Goal: Task Accomplishment & Management: Use online tool/utility

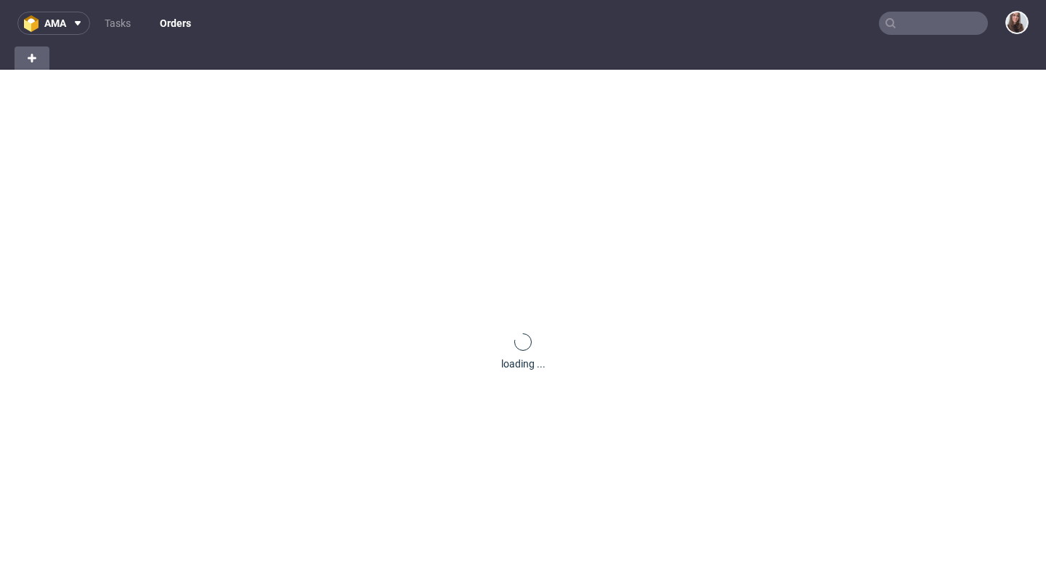
click at [895, 25] on input "text" at bounding box center [933, 23] width 109 height 23
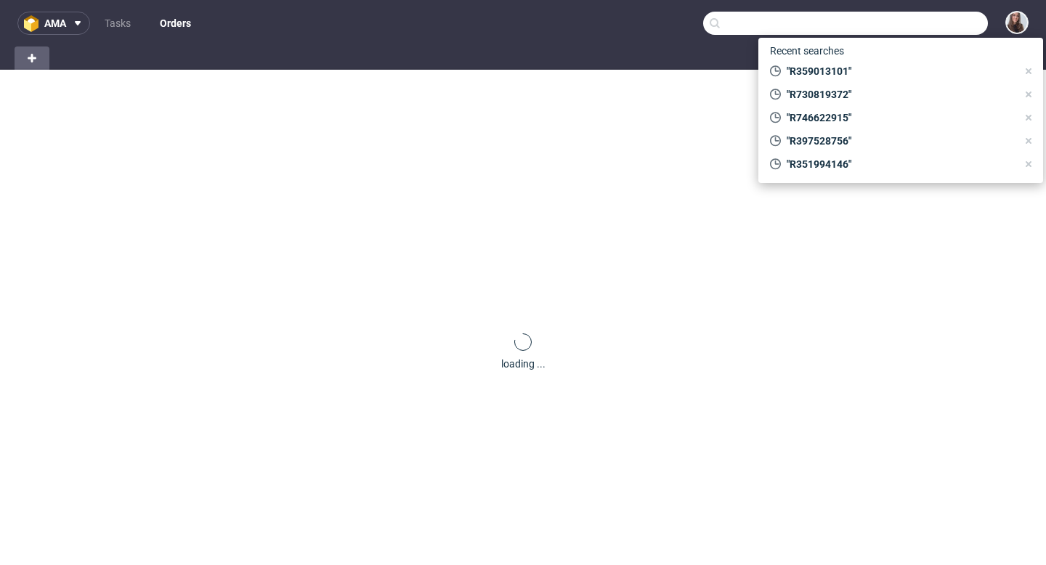
paste input "R253767639"
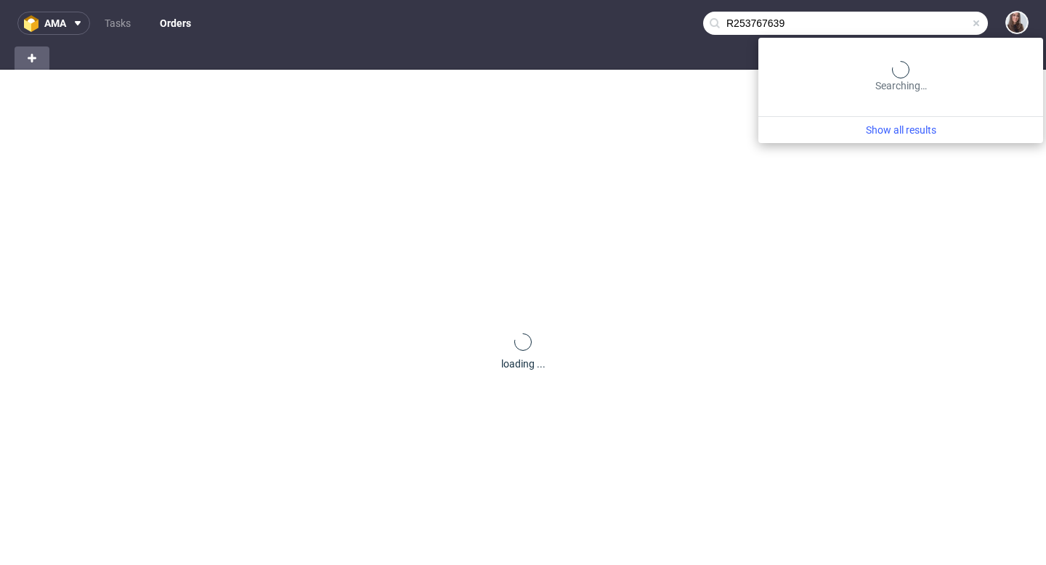
type input "R253767639"
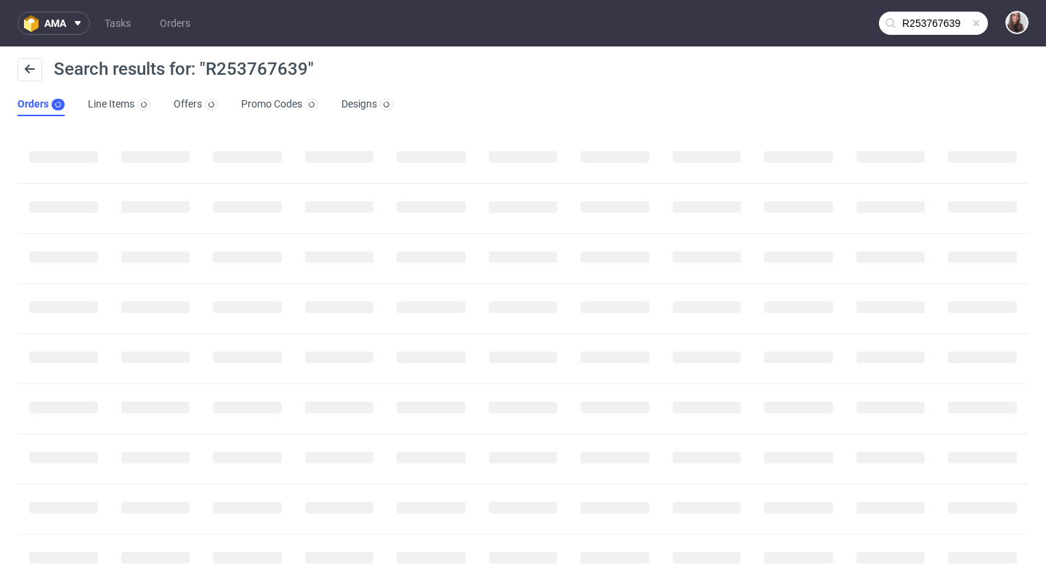
click at [971, 26] on span at bounding box center [977, 23] width 12 height 12
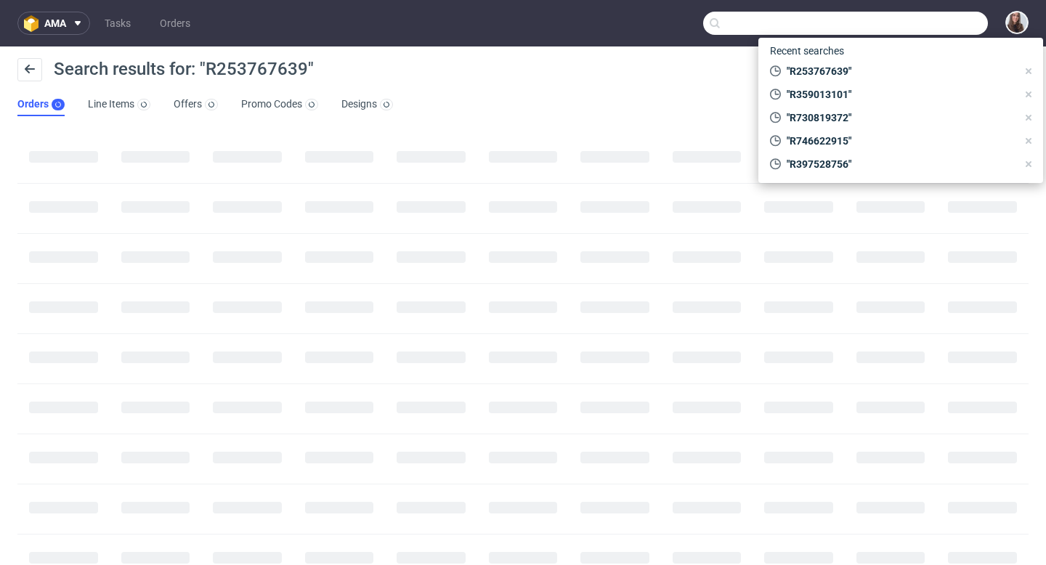
click at [923, 22] on input "text" at bounding box center [845, 23] width 285 height 23
paste input "R253767639"
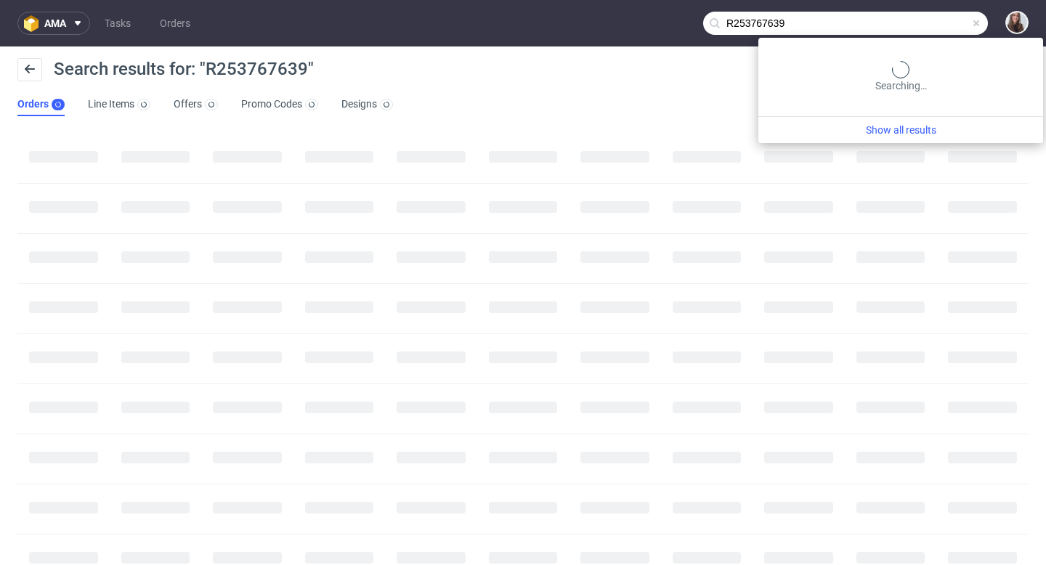
type input "R253767639"
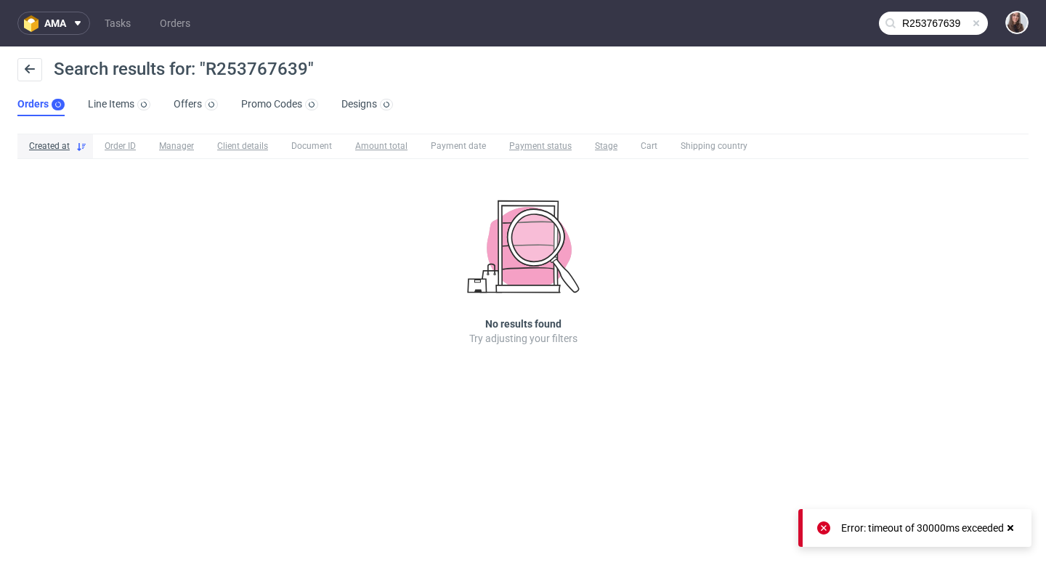
click at [958, 20] on input "R253767639" at bounding box center [933, 23] width 109 height 23
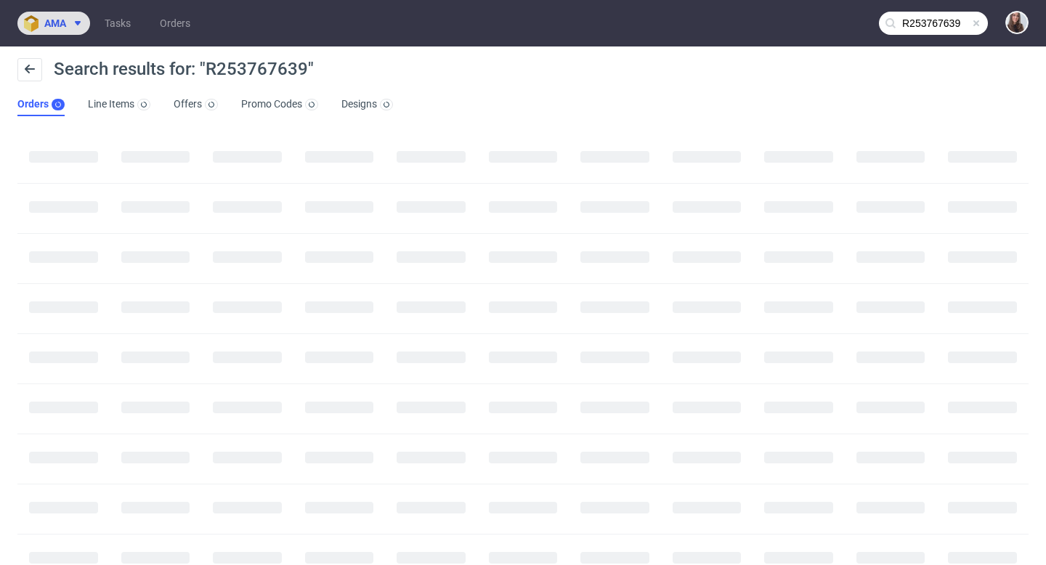
click at [63, 31] on button "ama" at bounding box center [53, 23] width 73 height 23
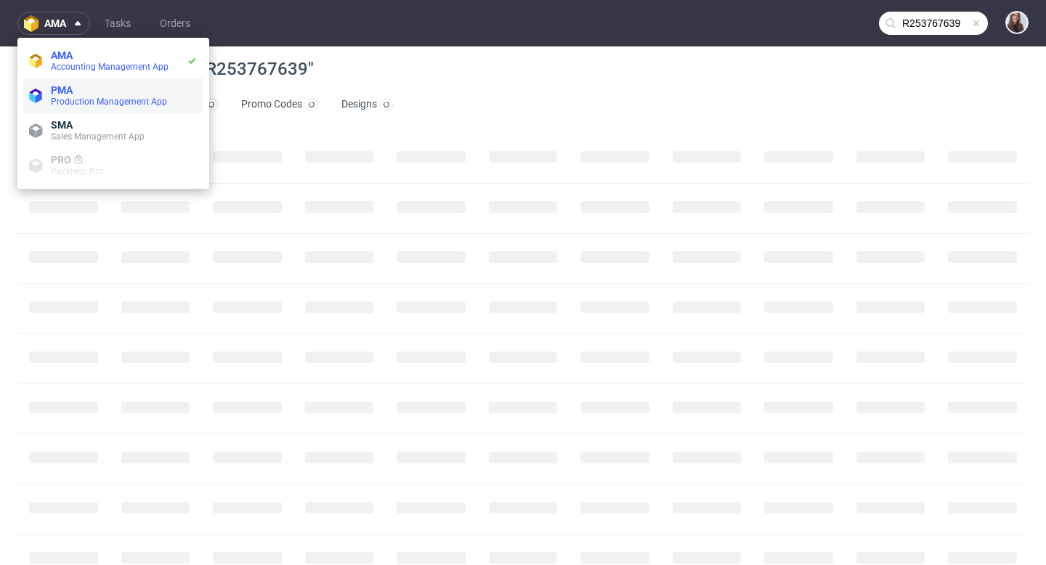
click at [68, 92] on span "PMA" at bounding box center [62, 90] width 22 height 12
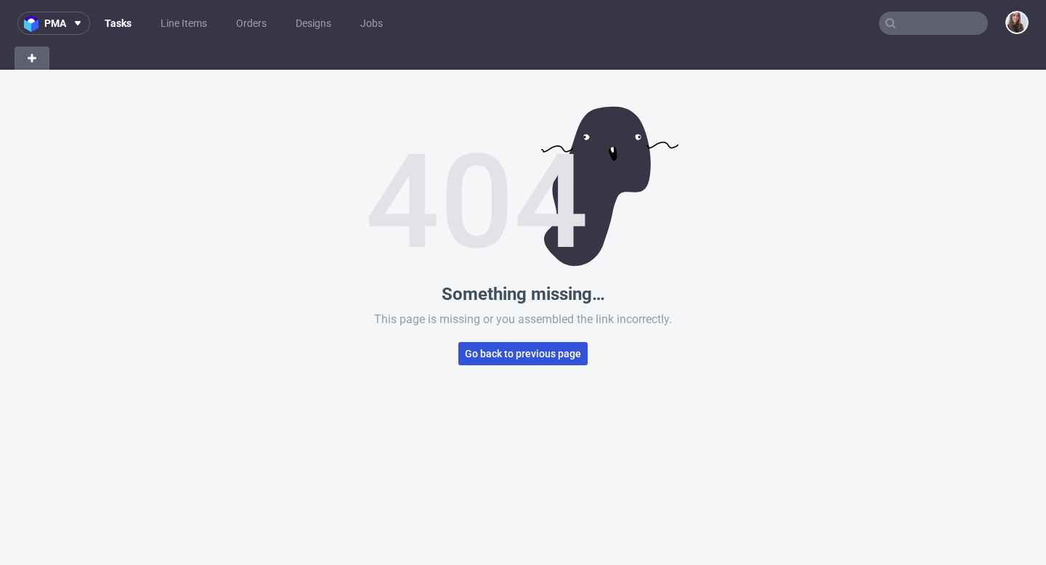
click at [485, 349] on span "Go back to previous page" at bounding box center [523, 354] width 116 height 10
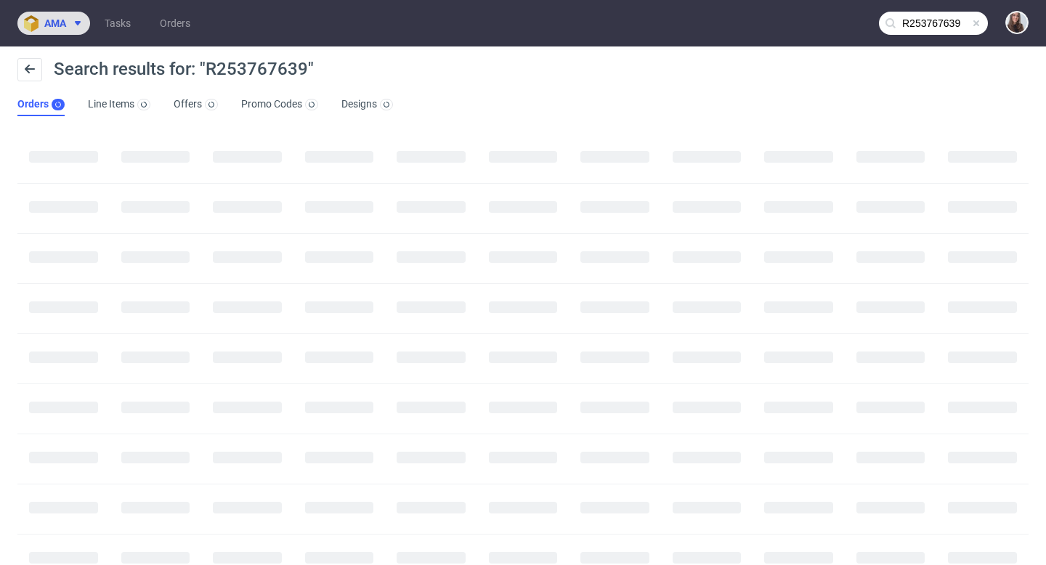
click at [56, 21] on span "ama" at bounding box center [55, 23] width 22 height 10
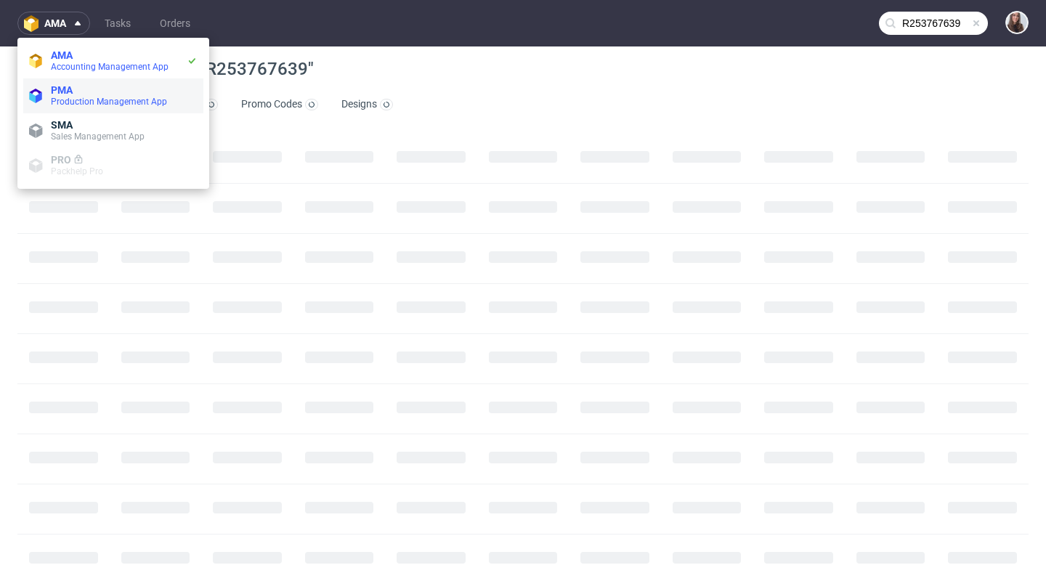
click at [70, 88] on span "PMA" at bounding box center [62, 90] width 22 height 12
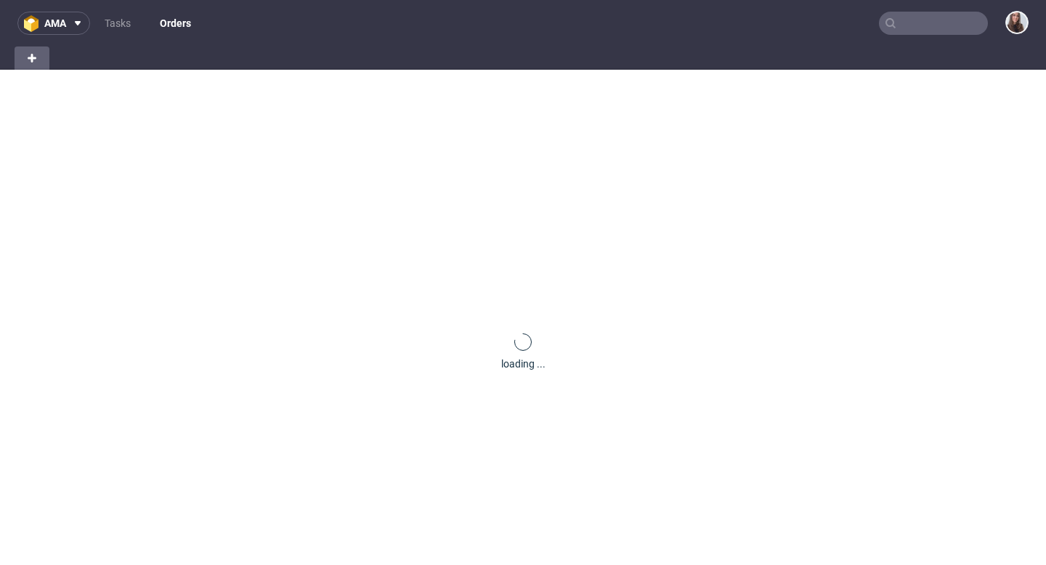
click at [924, 20] on input "text" at bounding box center [933, 23] width 109 height 23
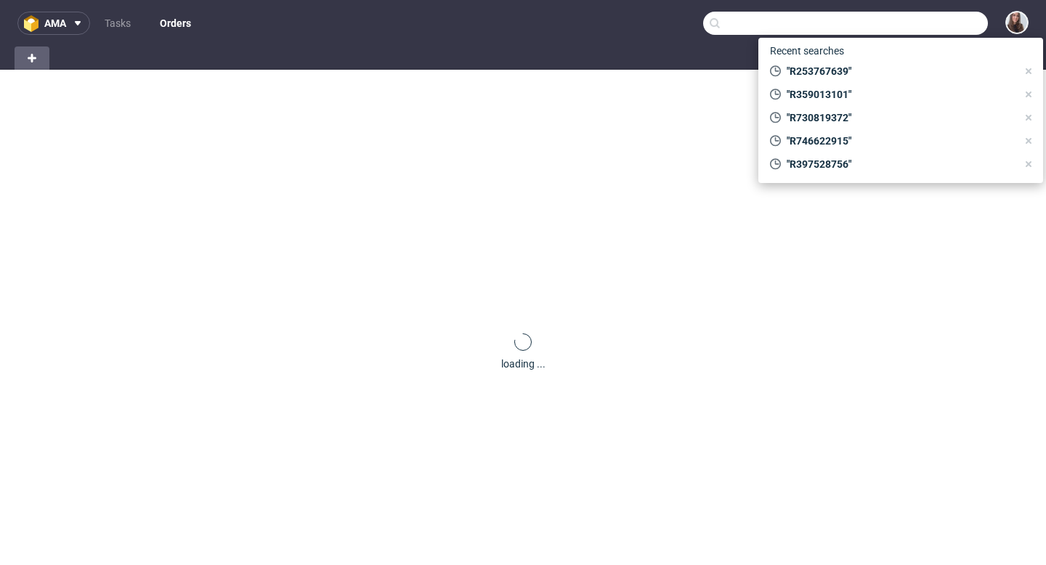
paste input "R297224432"
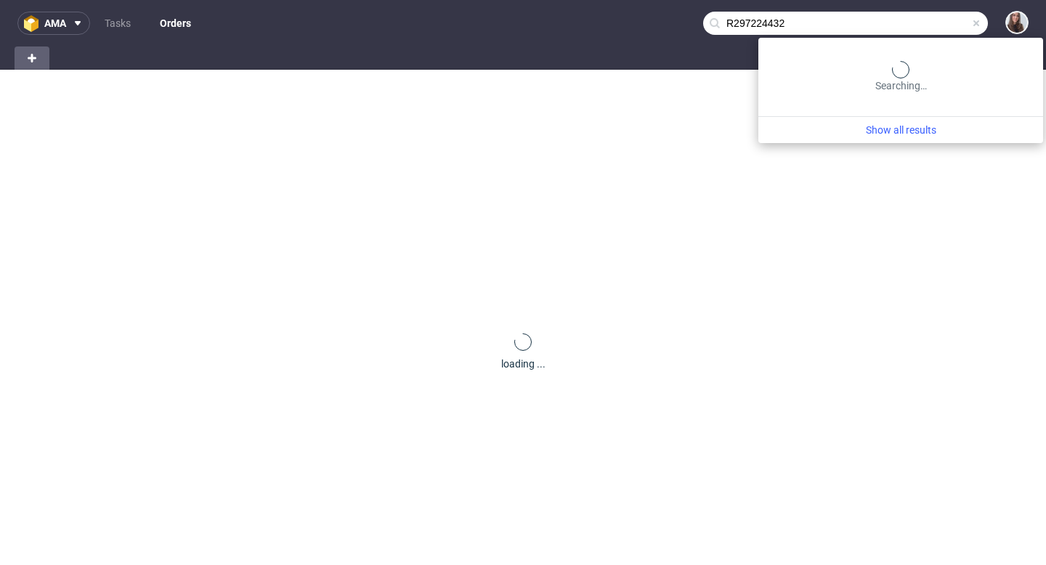
type input "R297224432"
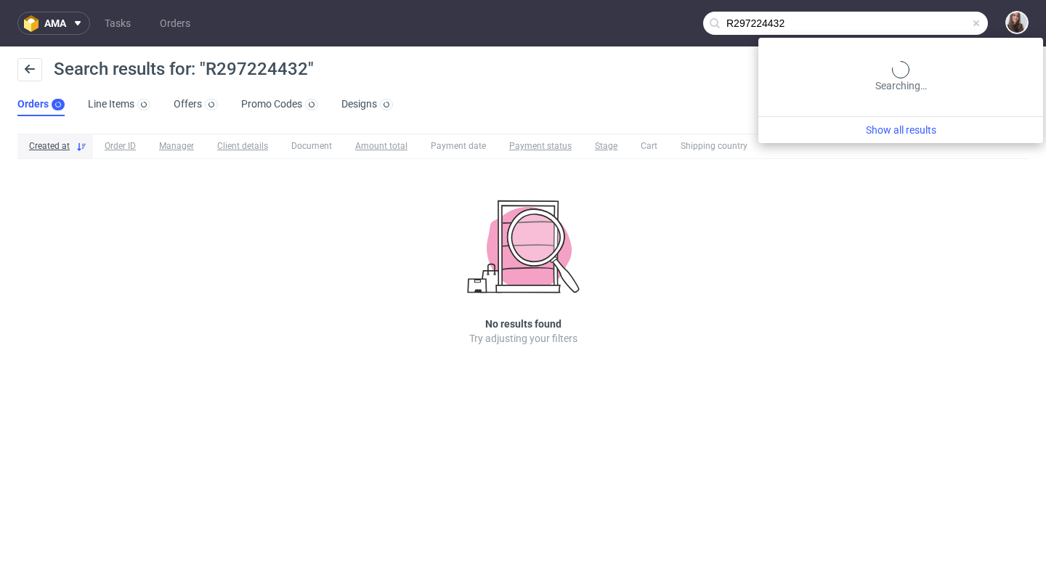
click at [964, 20] on input "R297224432" at bounding box center [845, 23] width 285 height 23
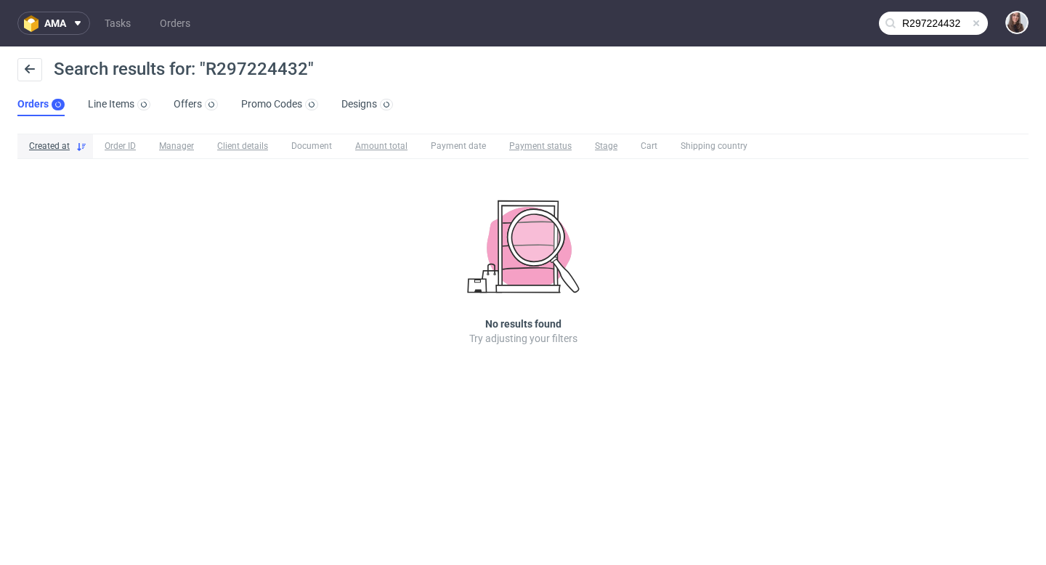
click at [938, 27] on input "R297224432" at bounding box center [933, 23] width 109 height 23
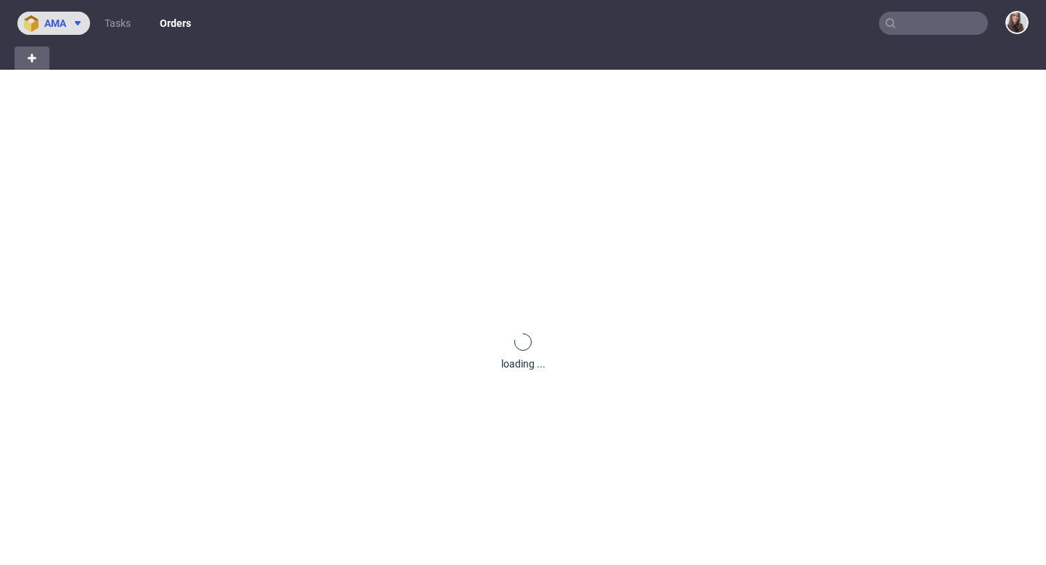
click at [76, 15] on button "ama" at bounding box center [53, 23] width 73 height 23
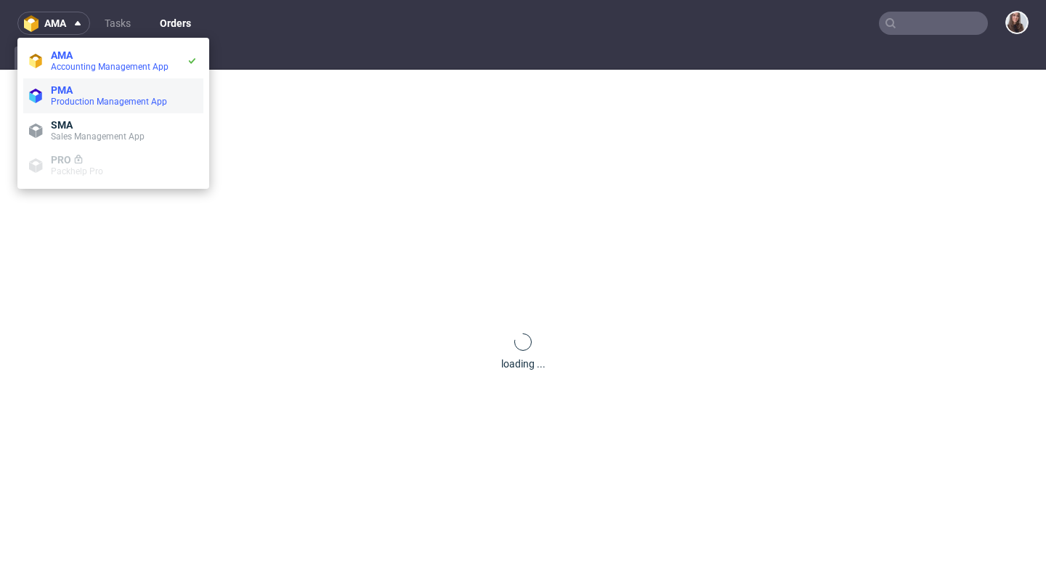
click at [65, 85] on span "PMA" at bounding box center [62, 90] width 22 height 12
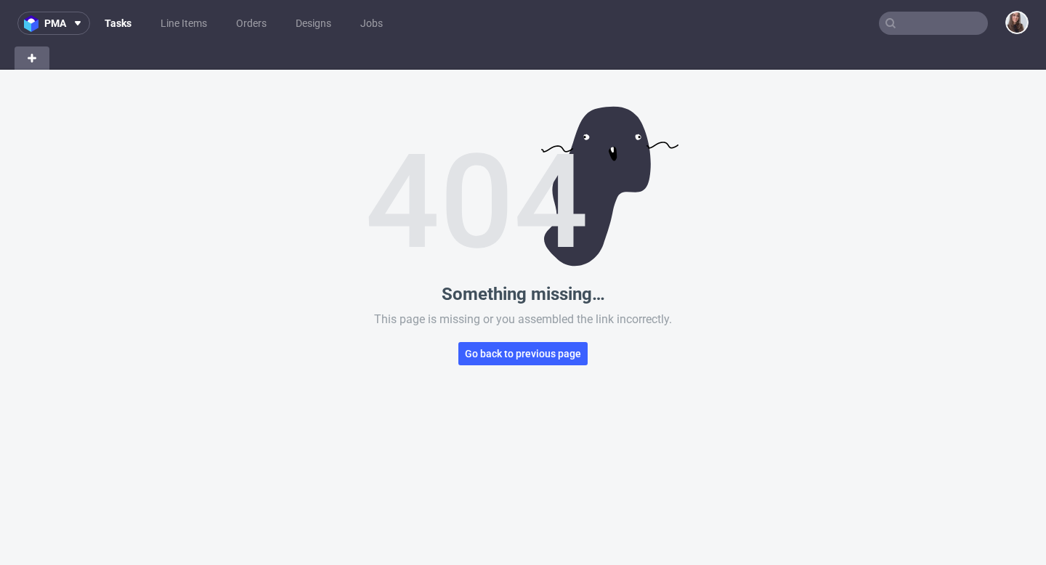
click at [517, 365] on div "Something missing… This page is missing or you assembled the link incorrectly. …" at bounding box center [523, 352] width 1046 height 565
click at [511, 351] on span "Go back to previous page" at bounding box center [523, 354] width 116 height 10
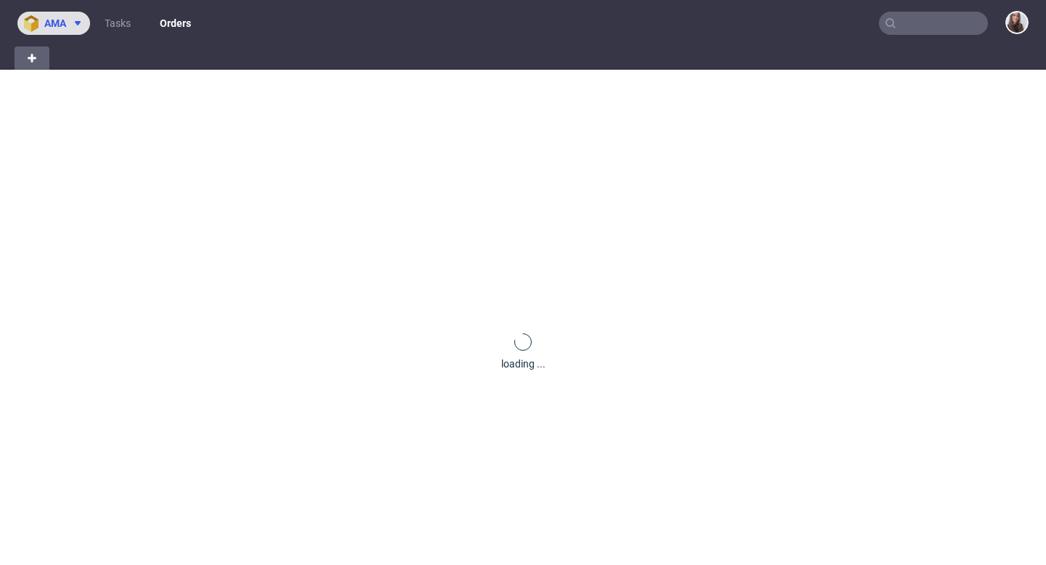
click at [57, 20] on span "ama" at bounding box center [55, 23] width 22 height 10
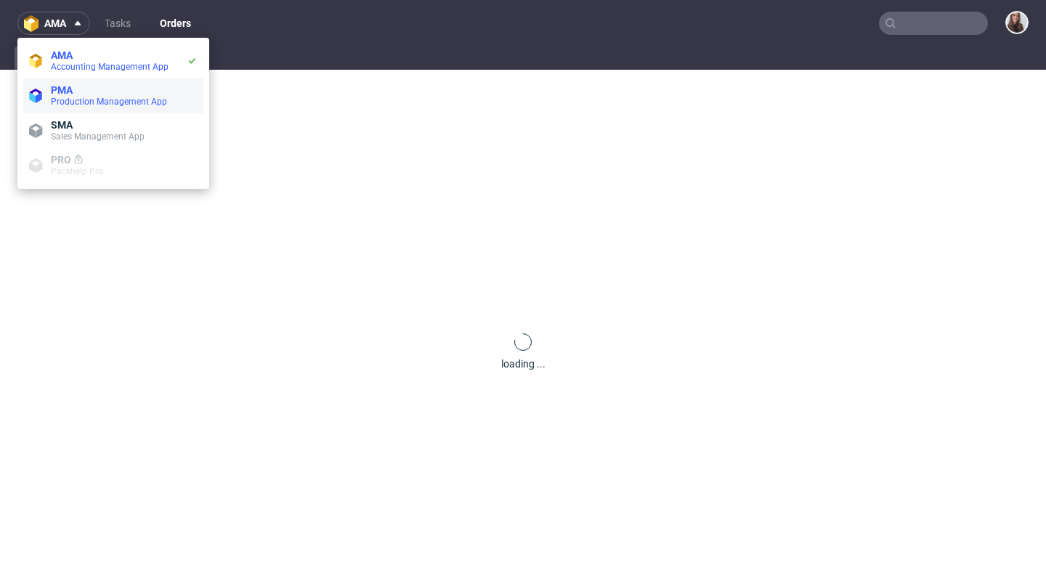
click at [64, 84] on span "PMA" at bounding box center [62, 90] width 22 height 12
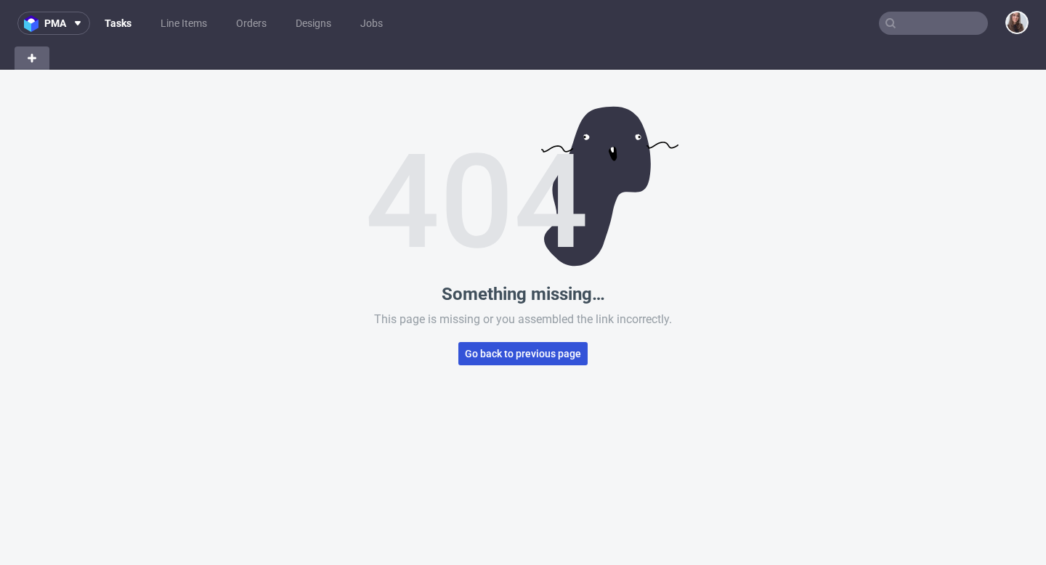
click at [530, 355] on span "Go back to previous page" at bounding box center [523, 354] width 116 height 10
click at [495, 360] on button "Go back to previous page" at bounding box center [522, 353] width 129 height 23
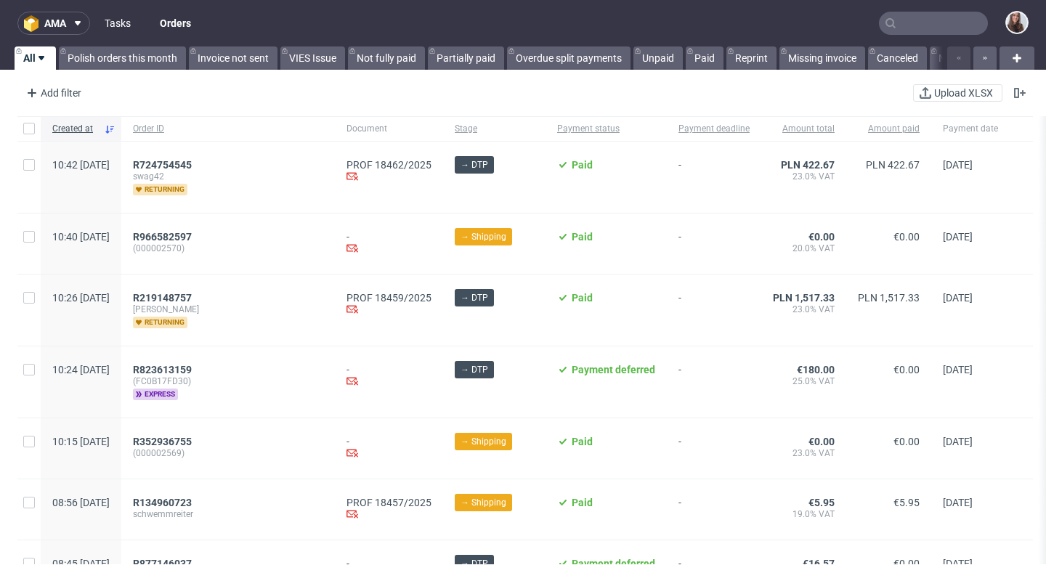
click at [118, 20] on link "Tasks" at bounding box center [118, 23] width 44 height 23
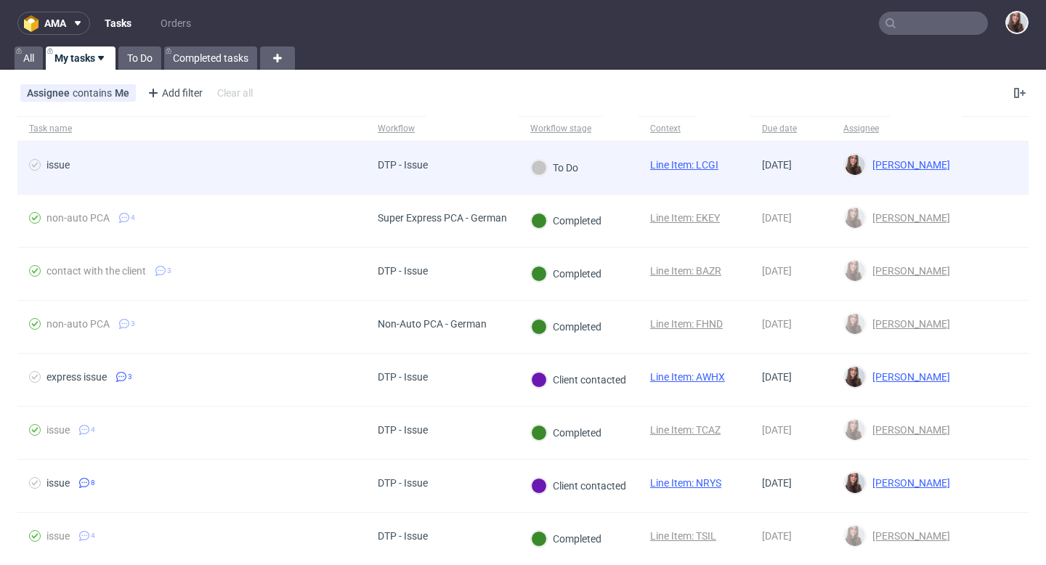
click at [317, 171] on span "issue" at bounding box center [191, 167] width 325 height 17
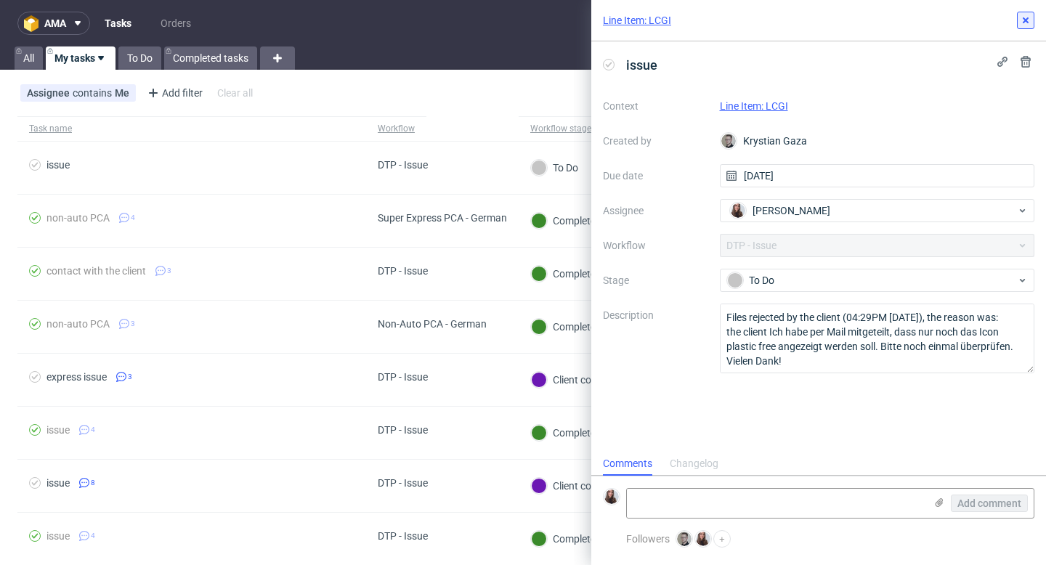
click at [1030, 24] on icon at bounding box center [1026, 21] width 12 height 12
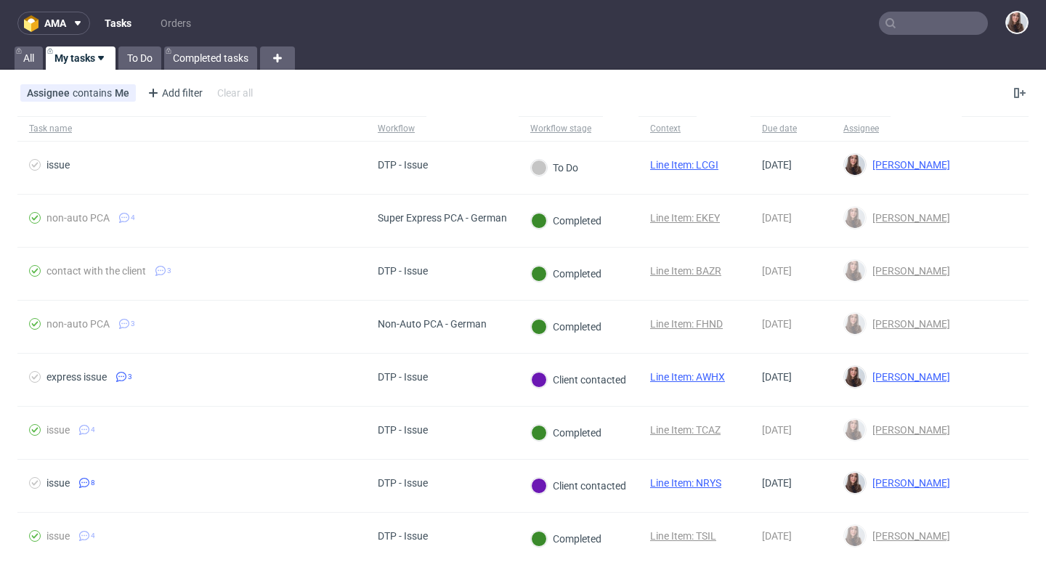
click at [924, 23] on input "text" at bounding box center [933, 23] width 109 height 23
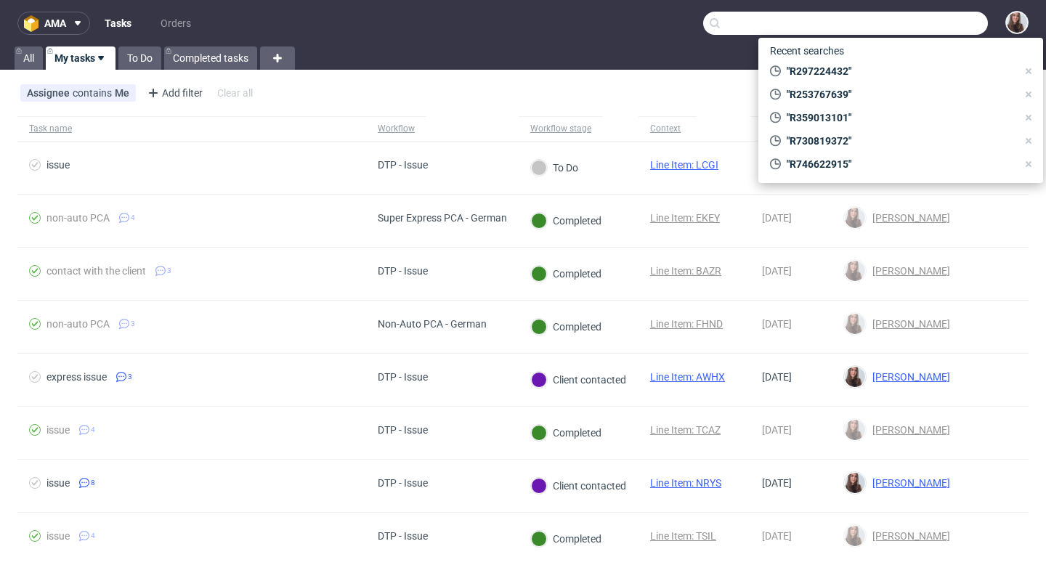
paste input "R297224432"
type input "R297224432"
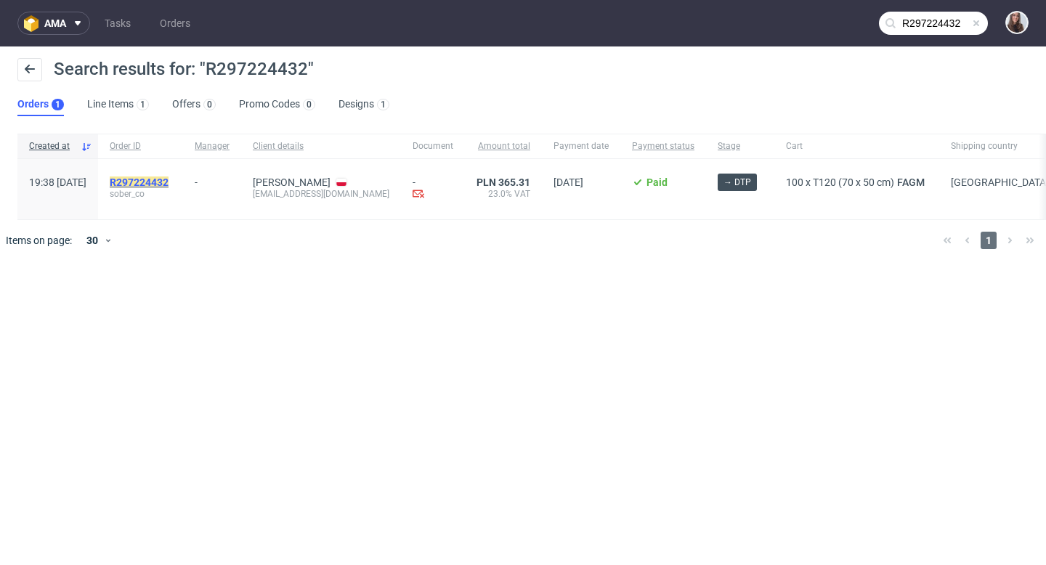
click at [169, 182] on mark "R297224432" at bounding box center [139, 183] width 59 height 12
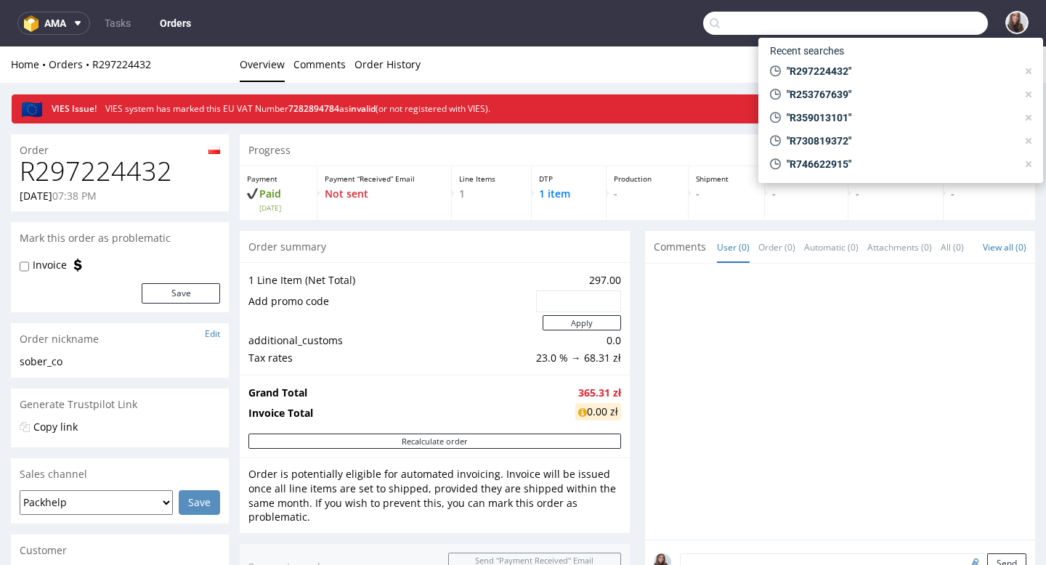
click at [923, 25] on input "text" at bounding box center [845, 23] width 285 height 23
paste input "R253767639"
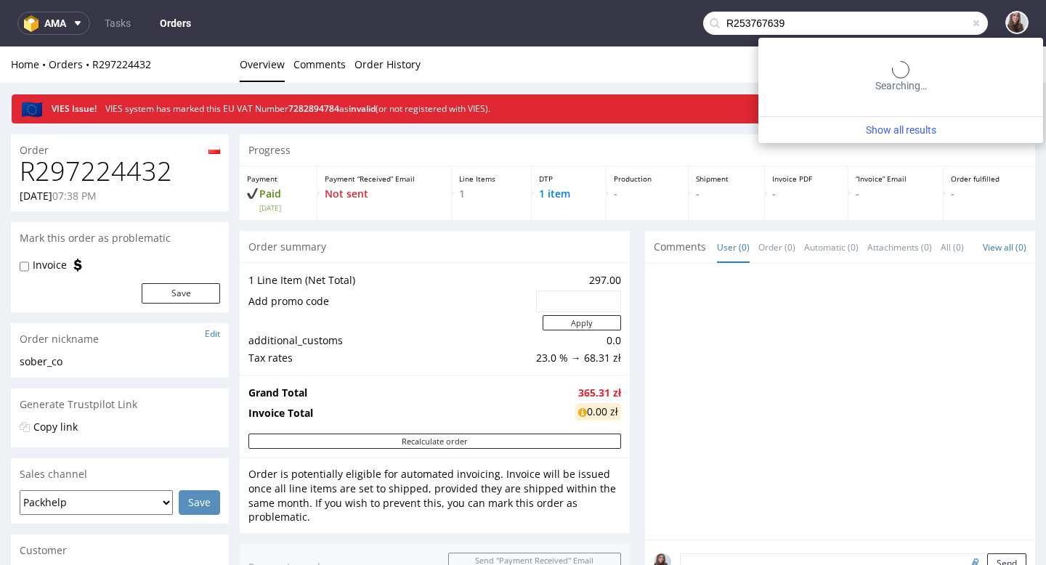
type input "R253767639"
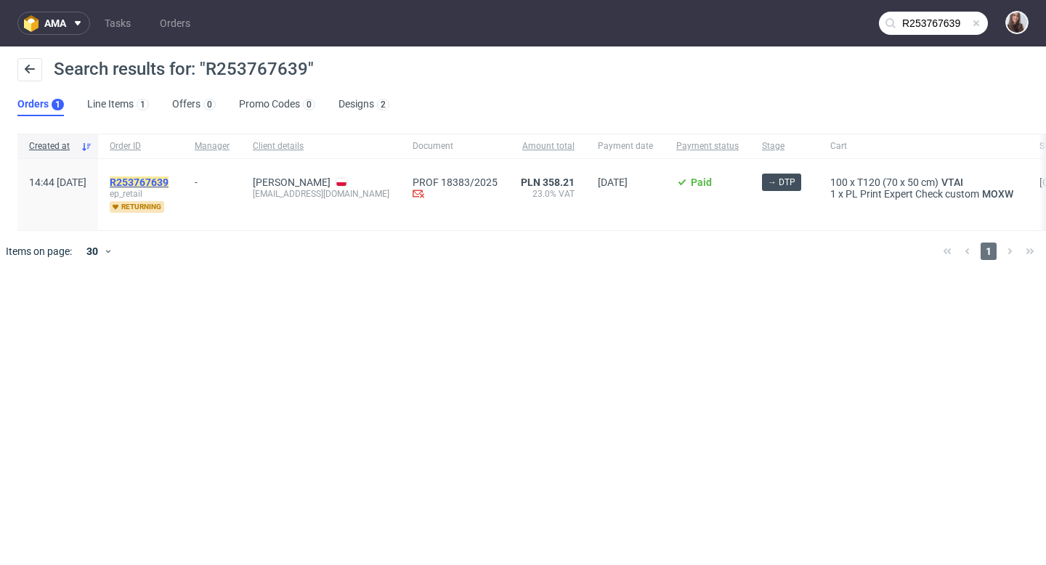
click at [169, 178] on mark "R253767639" at bounding box center [139, 183] width 59 height 12
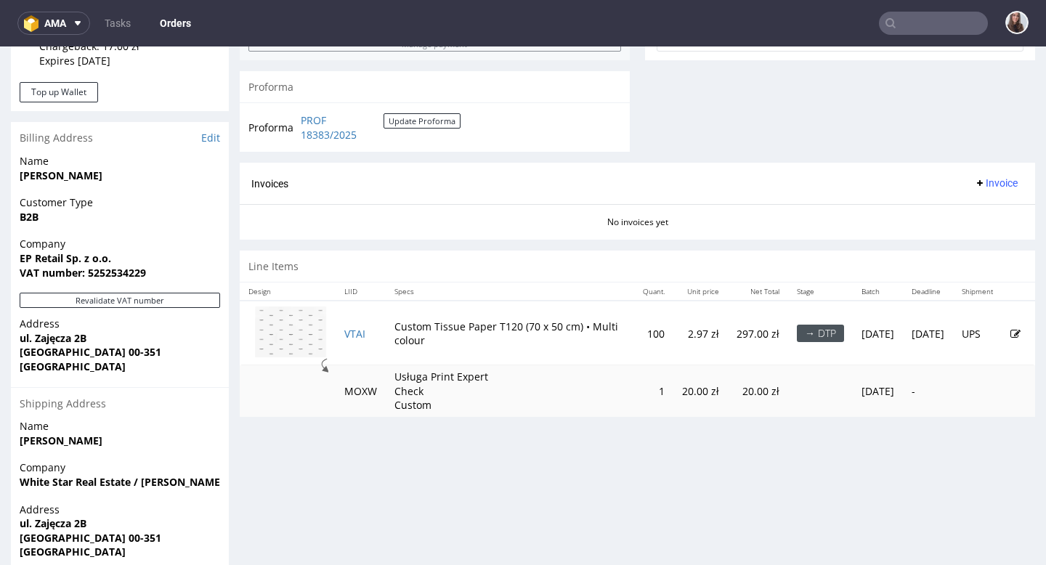
scroll to position [633, 0]
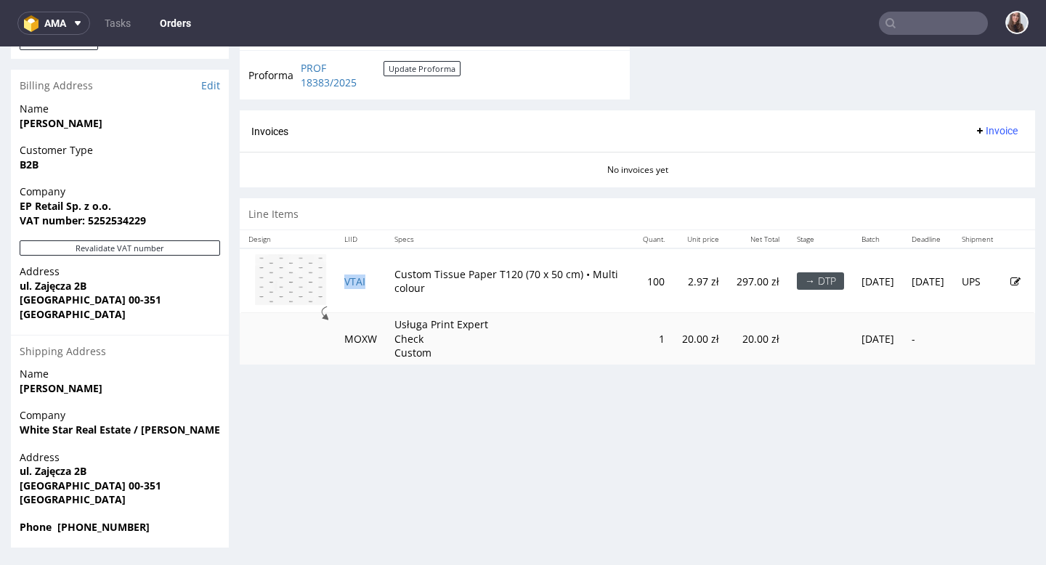
click at [370, 275] on td "VTAI" at bounding box center [361, 280] width 50 height 65
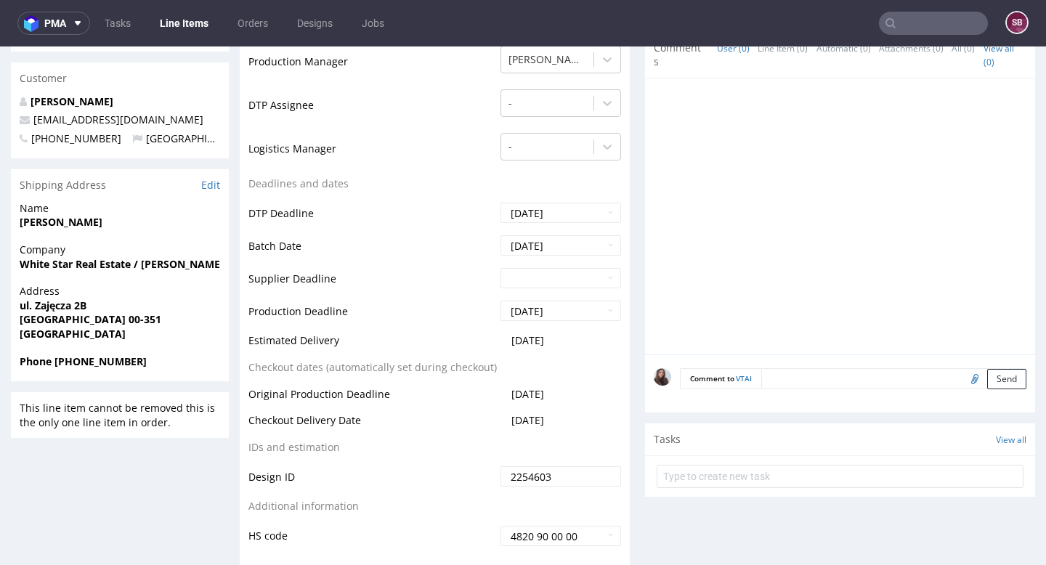
scroll to position [482, 0]
drag, startPoint x: 573, startPoint y: 339, endPoint x: 503, endPoint y: 333, distance: 70.1
click at [503, 333] on td "[DATE]" at bounding box center [559, 344] width 124 height 27
copy span "[DATE]"
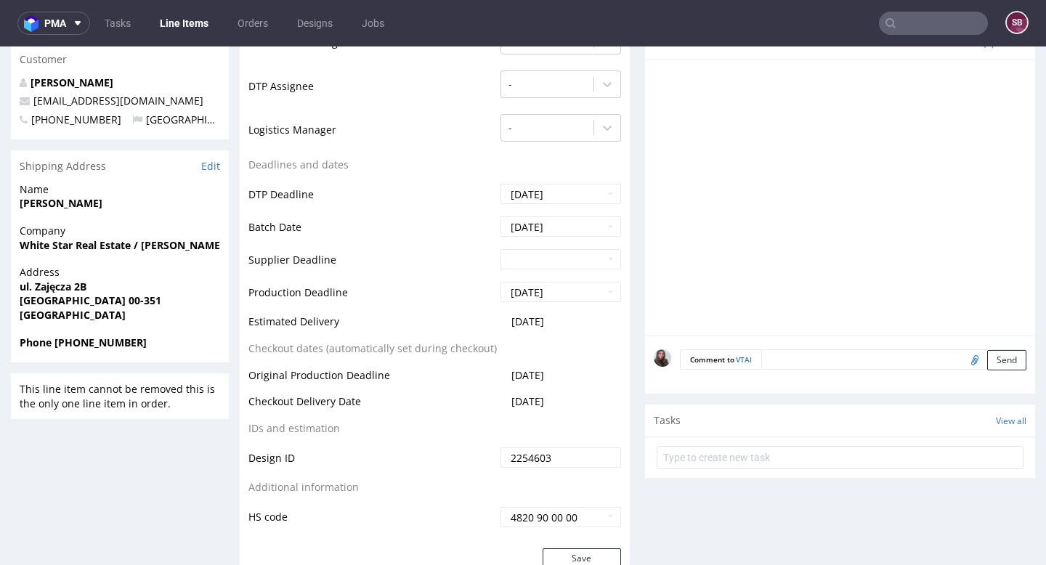
scroll to position [514, 0]
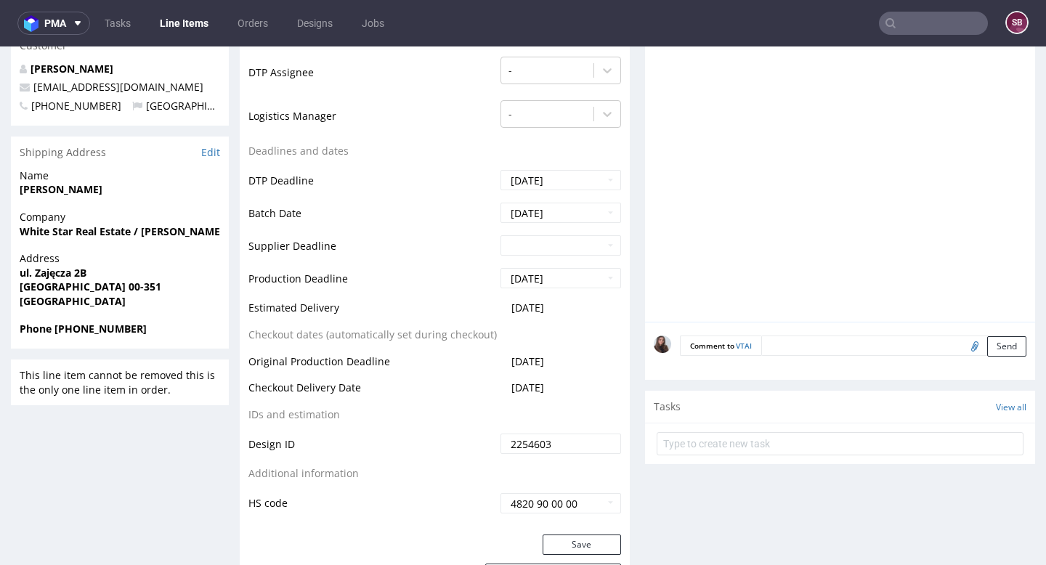
click at [541, 299] on td "[DATE]" at bounding box center [559, 283] width 124 height 33
drag, startPoint x: 583, startPoint y: 312, endPoint x: 503, endPoint y: 307, distance: 80.8
click at [503, 307] on td "[DATE]" at bounding box center [559, 312] width 124 height 27
copy span "[DATE]"
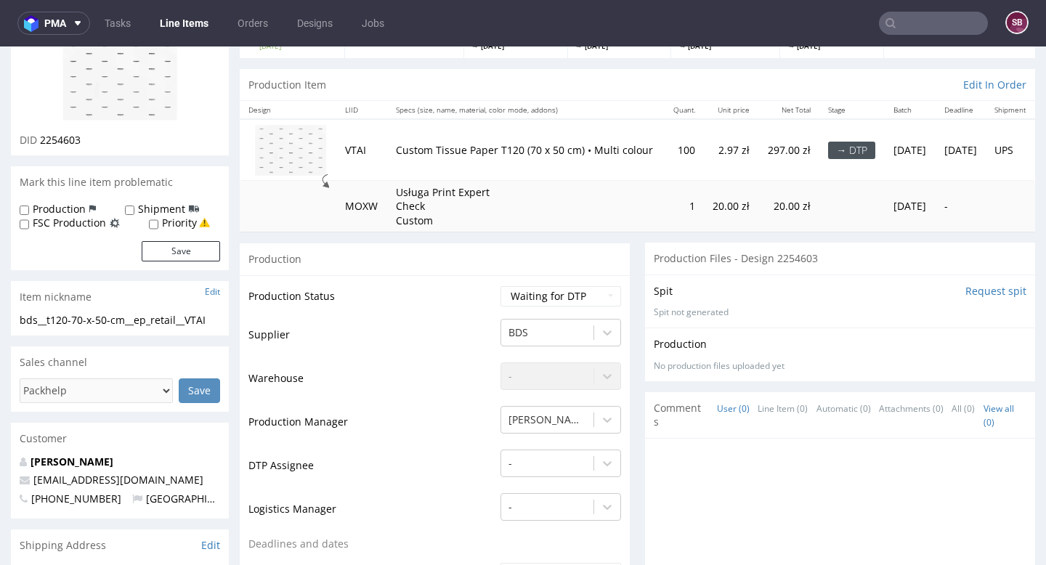
scroll to position [0, 0]
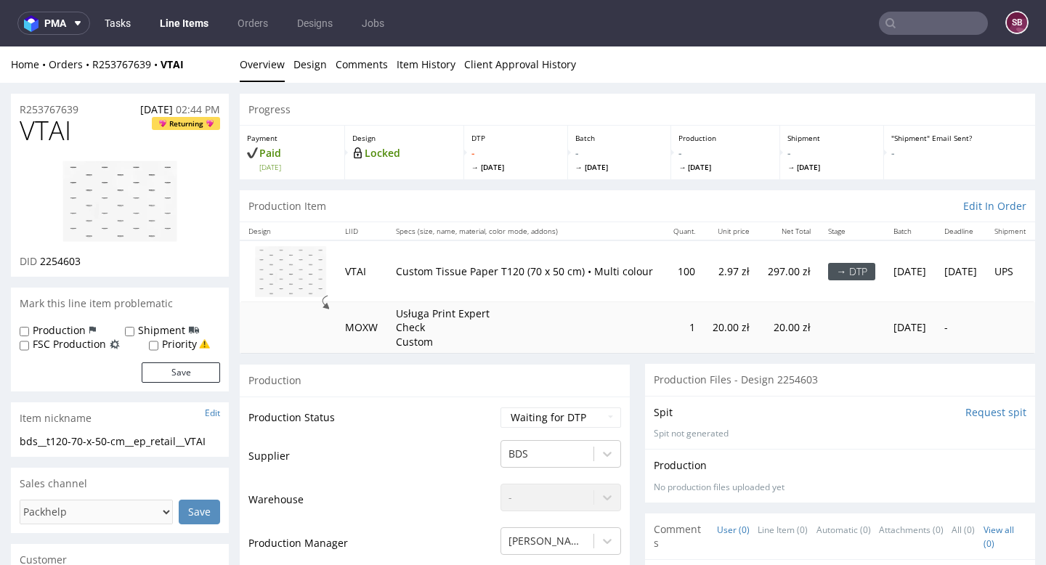
click at [121, 23] on link "Tasks" at bounding box center [118, 23] width 44 height 23
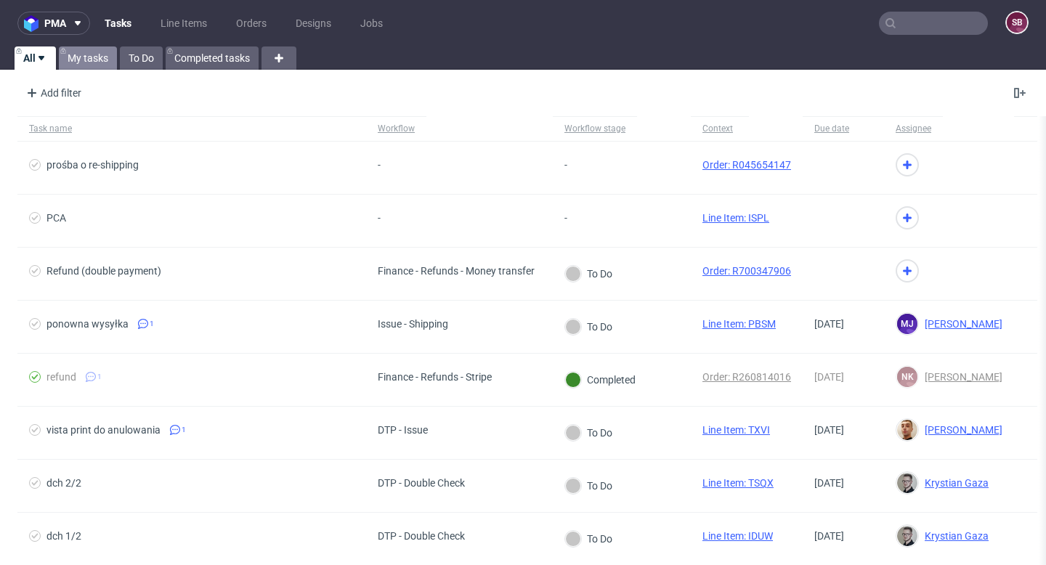
click at [101, 55] on link "My tasks" at bounding box center [88, 57] width 58 height 23
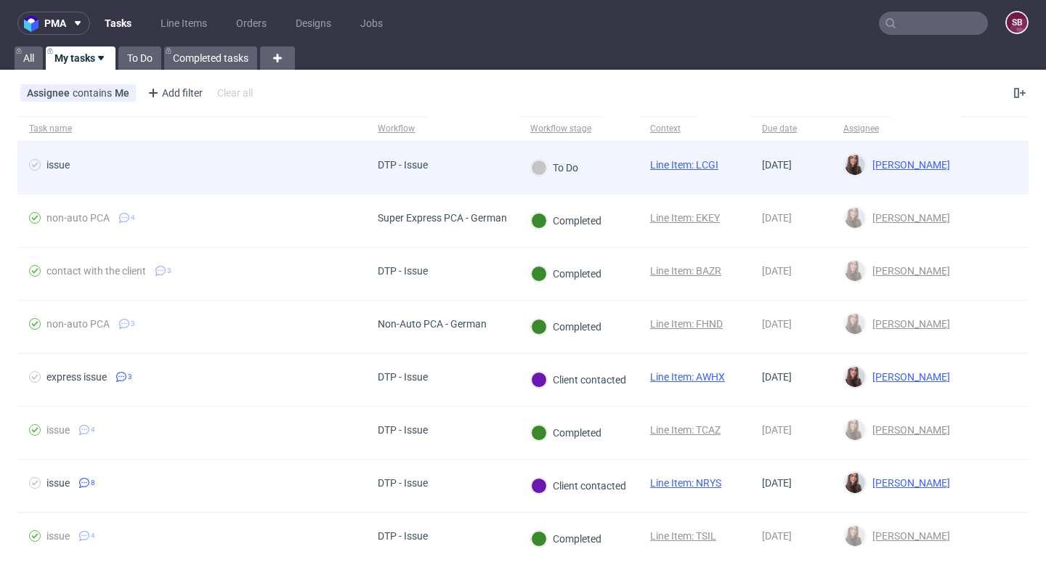
click at [469, 164] on div "DTP - Issue" at bounding box center [442, 168] width 153 height 53
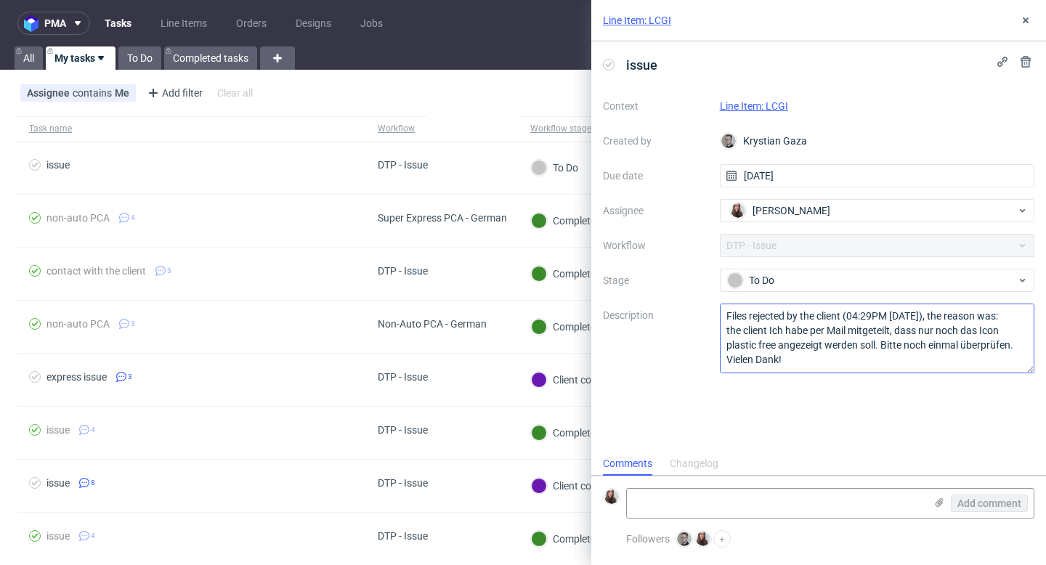
scroll to position [16, 0]
click at [770, 104] on link "Line Item: LCGI" at bounding box center [754, 106] width 68 height 12
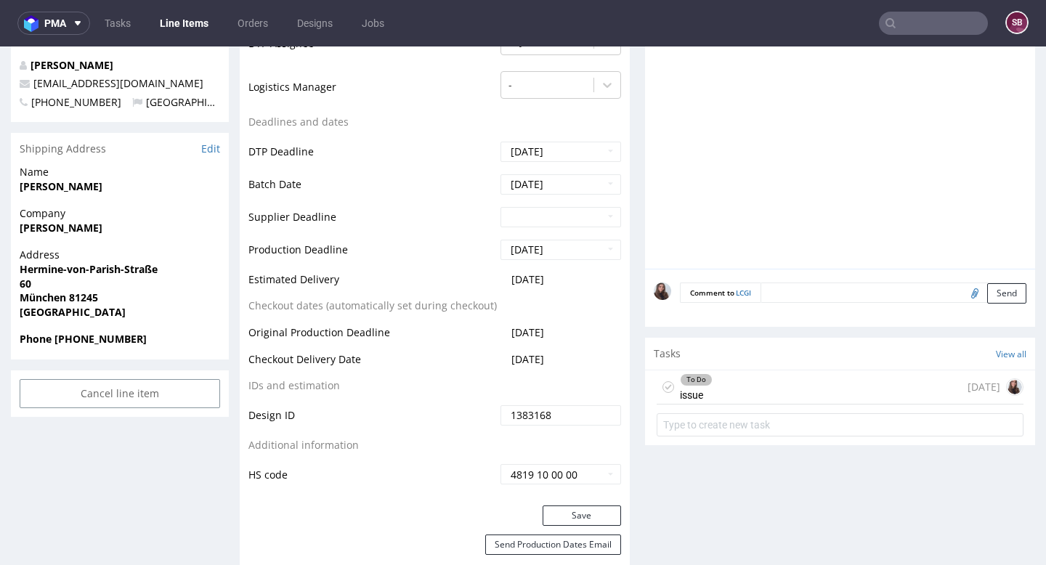
scroll to position [530, 0]
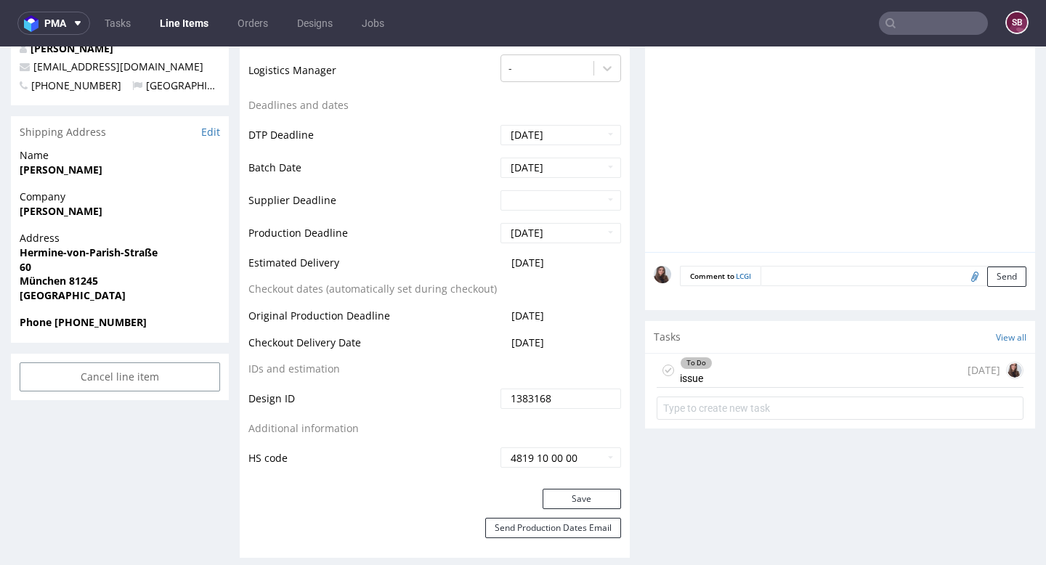
click at [714, 373] on div "To Do issue today" at bounding box center [840, 371] width 367 height 34
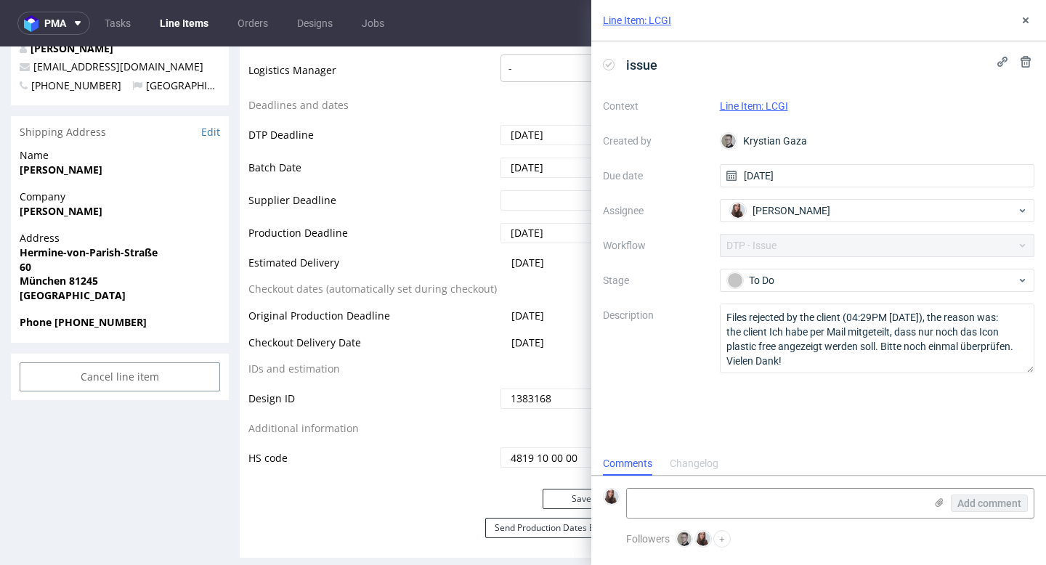
scroll to position [12, 0]
click at [1030, 22] on icon at bounding box center [1026, 21] width 12 height 12
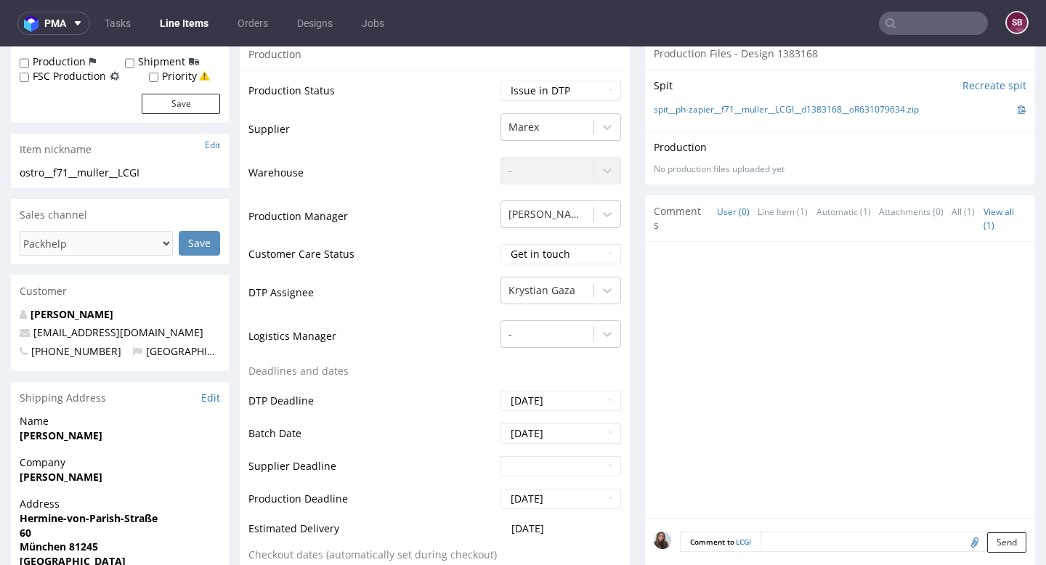
scroll to position [263, 0]
drag, startPoint x: 120, startPoint y: 337, endPoint x: 34, endPoint y: 336, distance: 85.7
click at [34, 336] on p "info@mb-care.de" at bounding box center [120, 334] width 201 height 15
copy link "info@mb-care.de"
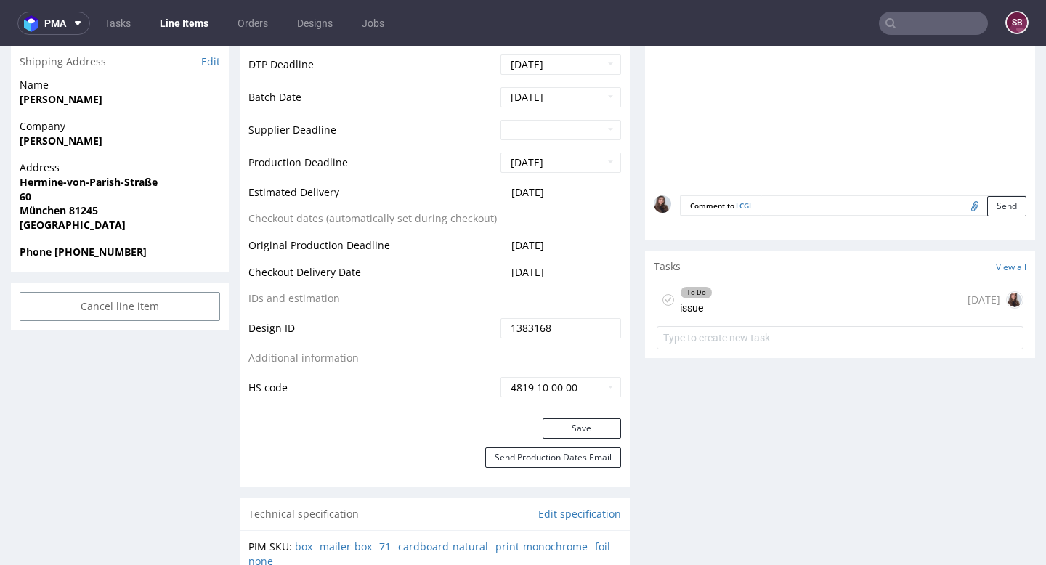
scroll to position [607, 0]
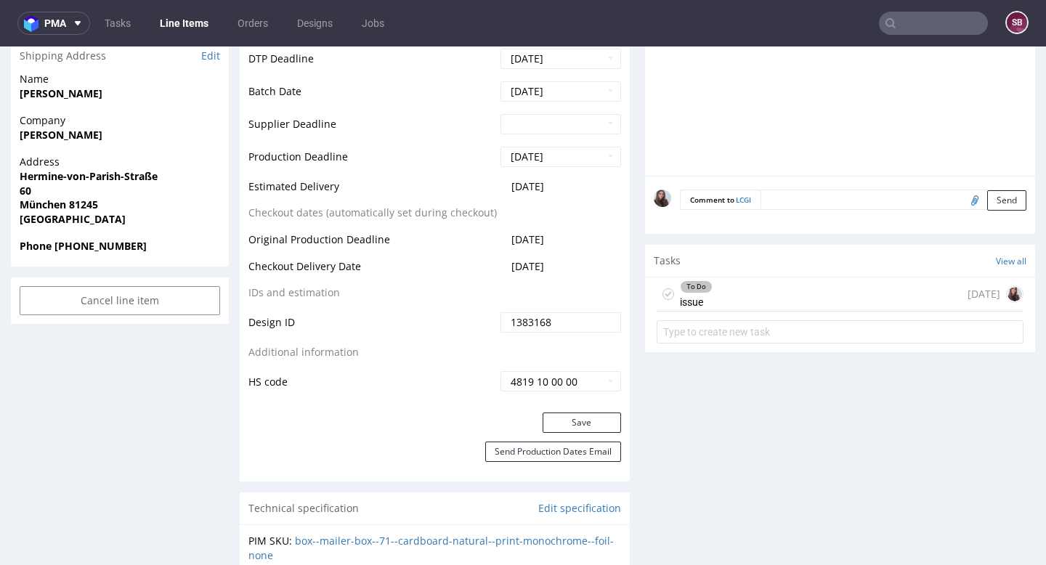
click at [736, 294] on div "To Do issue today" at bounding box center [840, 295] width 367 height 34
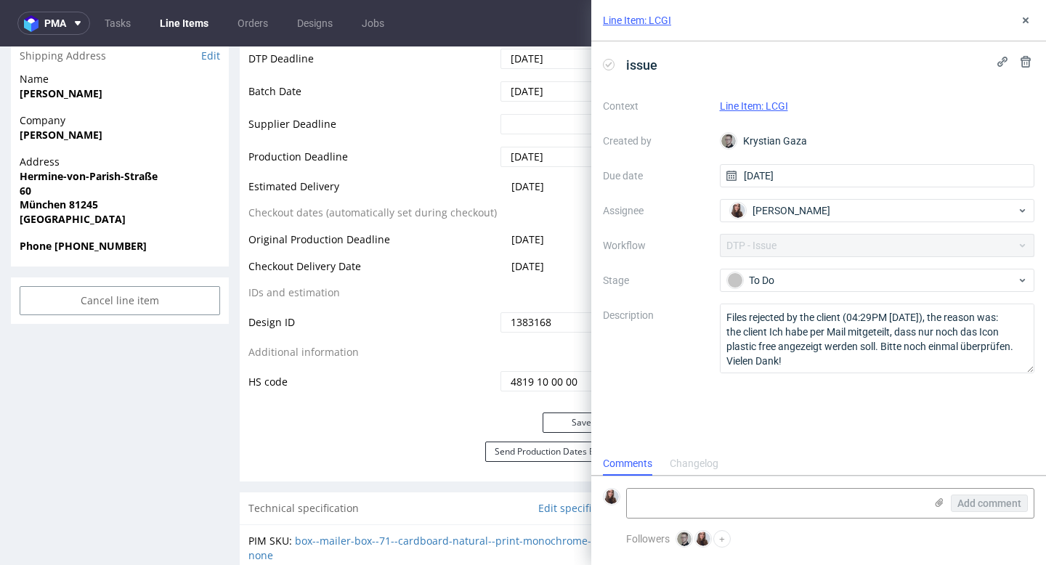
scroll to position [12, 0]
click at [793, 207] on span "[PERSON_NAME]" at bounding box center [792, 210] width 78 height 15
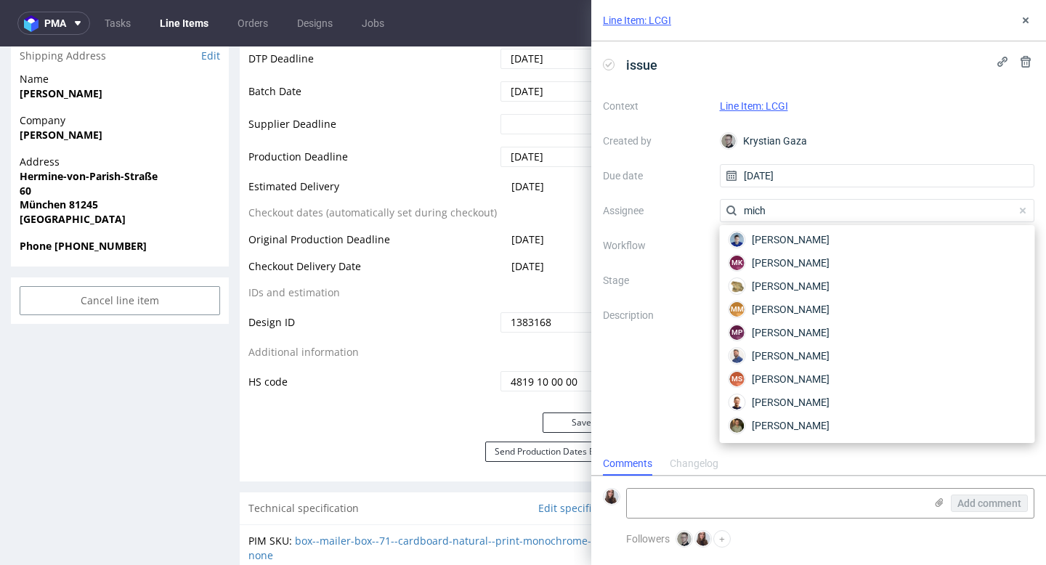
scroll to position [49, 0]
type input "micha"
click at [804, 360] on span "Michał Rachański" at bounding box center [791, 356] width 78 height 15
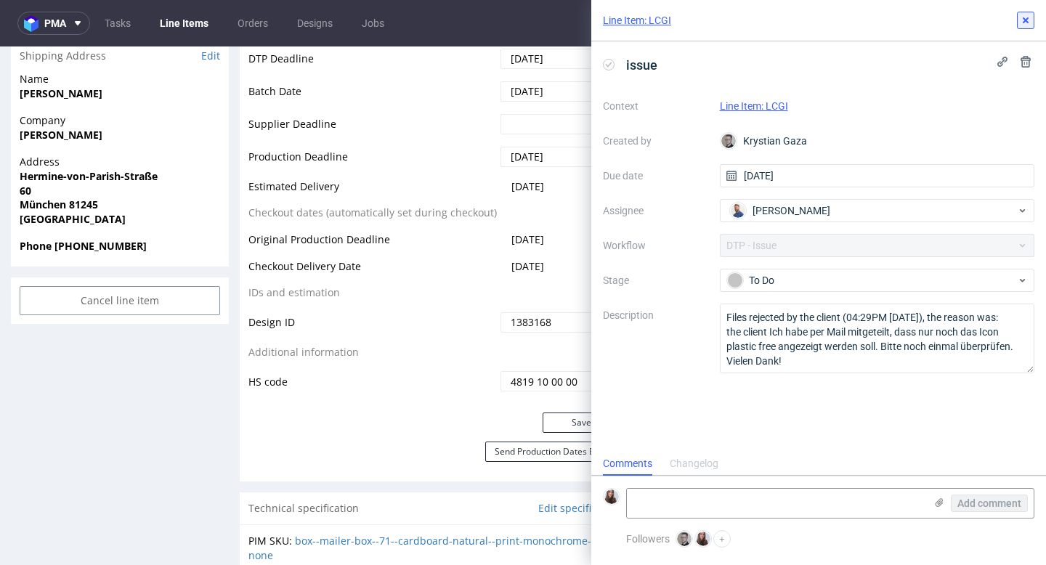
click at [1031, 19] on icon at bounding box center [1026, 21] width 12 height 12
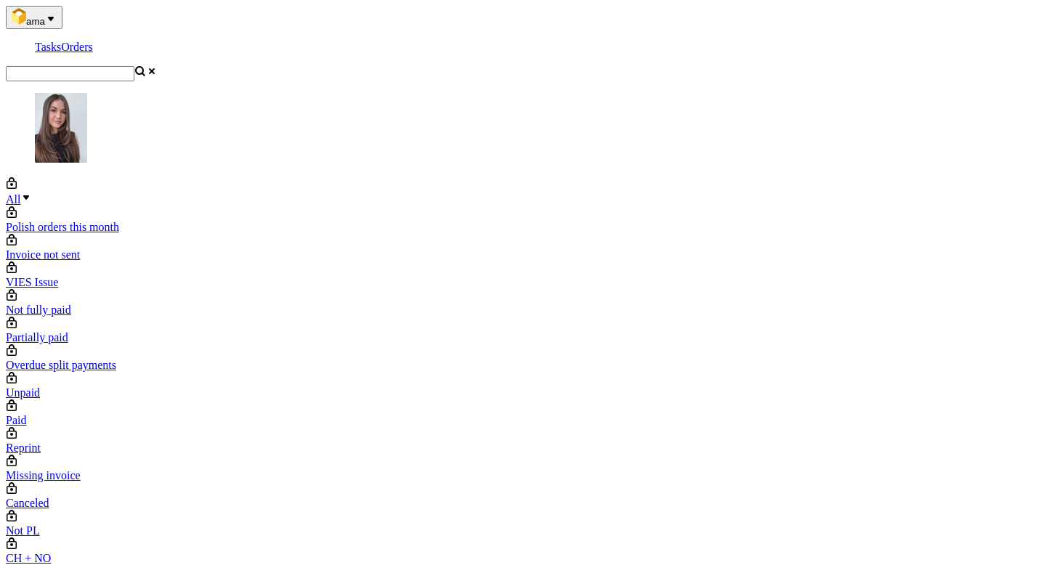
click at [134, 66] on input "text" at bounding box center [70, 73] width 129 height 15
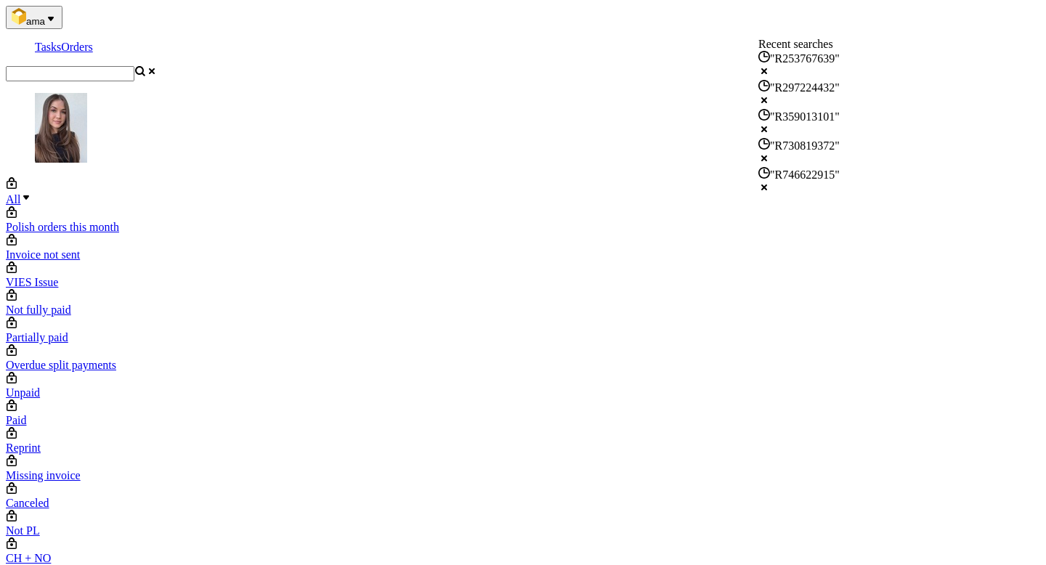
paste input "R297224432"
type input "R297224432"
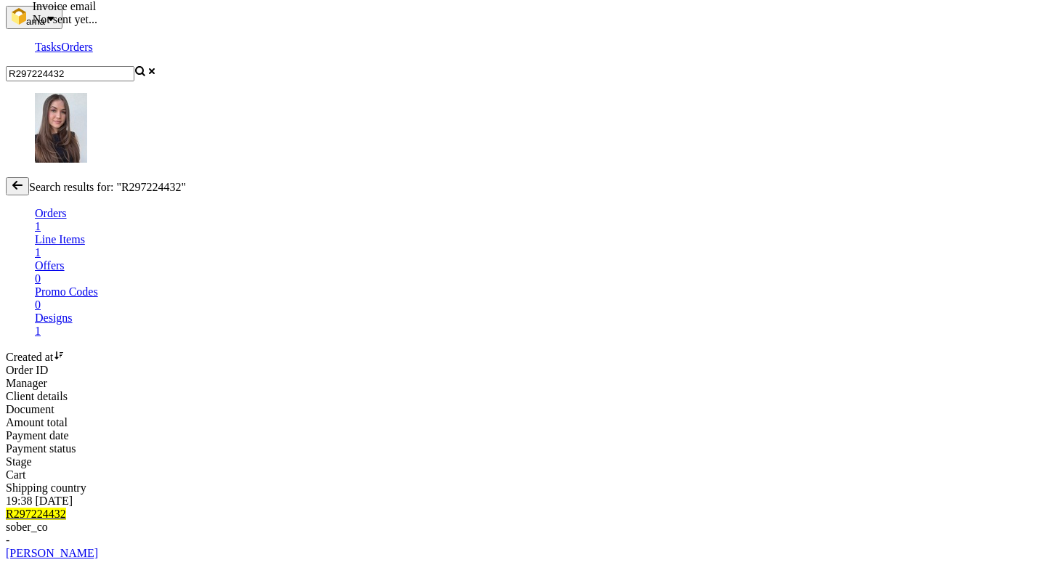
click at [66, 508] on mark "R297224432" at bounding box center [36, 514] width 60 height 12
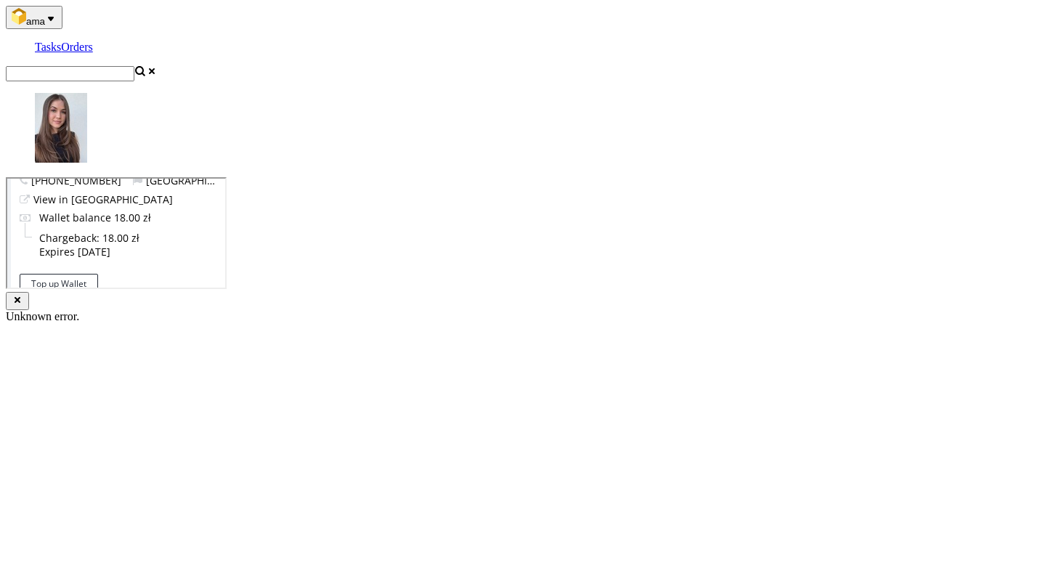
scroll to position [614, 0]
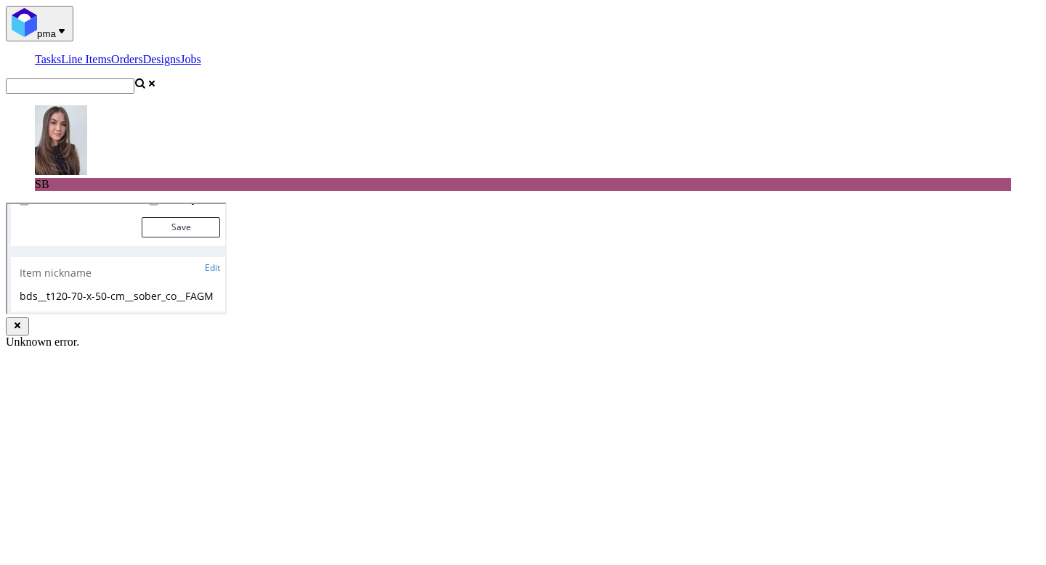
scroll to position [379, 0]
paste textarea "chciałbym nadrukować tylko ten czarny napis na brązowym papierze który zamówiłe…"
type textarea "Wiadomość od klienta: chciałbym nadrukować tylko ten czarny napis na brązowym p…"
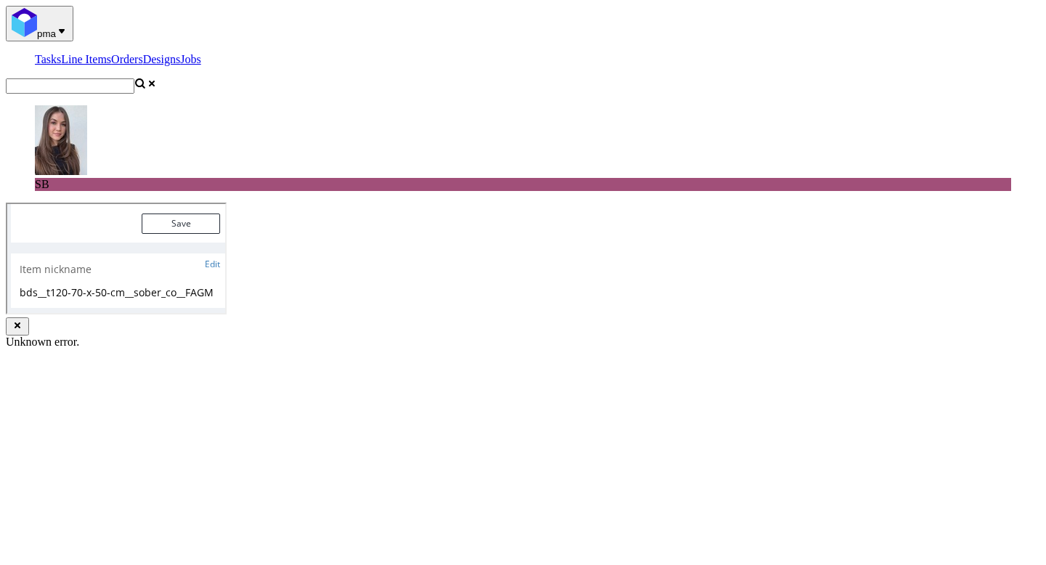
type input "C:\fakepath\Pattern .pdf"
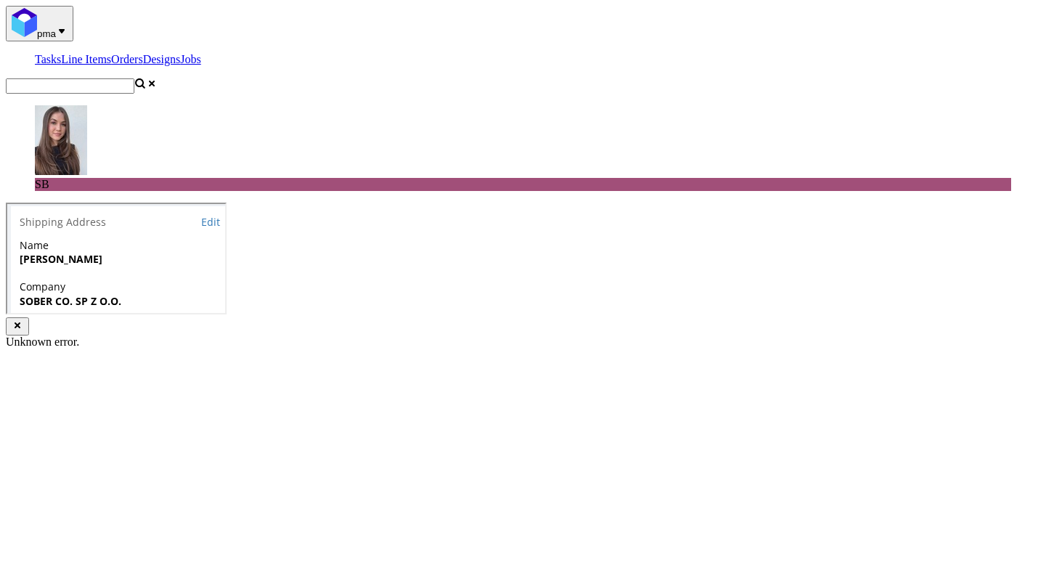
scroll to position [676, 0]
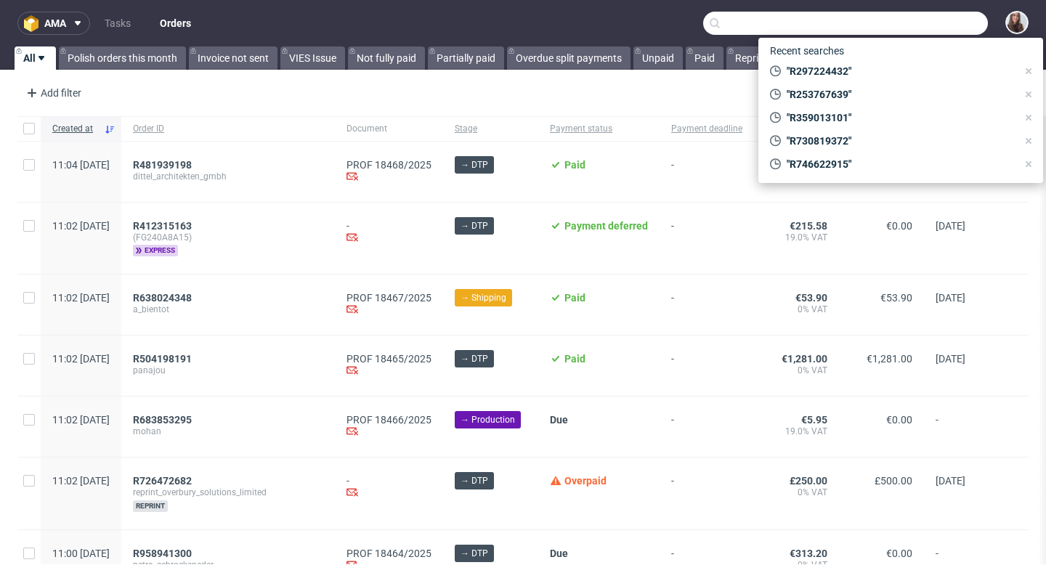
click at [920, 23] on input "text" at bounding box center [845, 23] width 285 height 23
paste input "R253767639"
type input "R253767639"
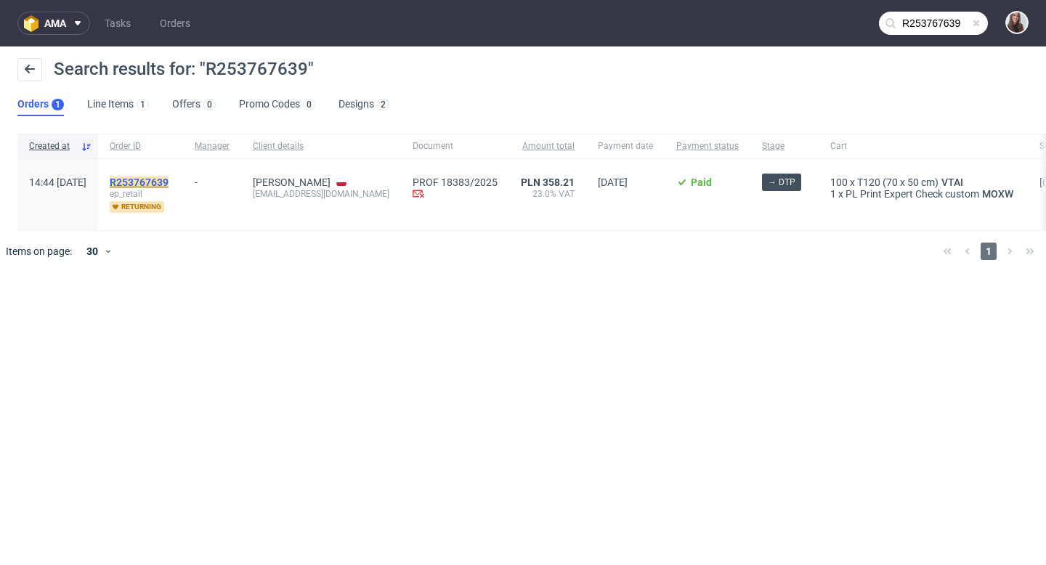
click at [169, 179] on mark "R253767639" at bounding box center [139, 183] width 59 height 12
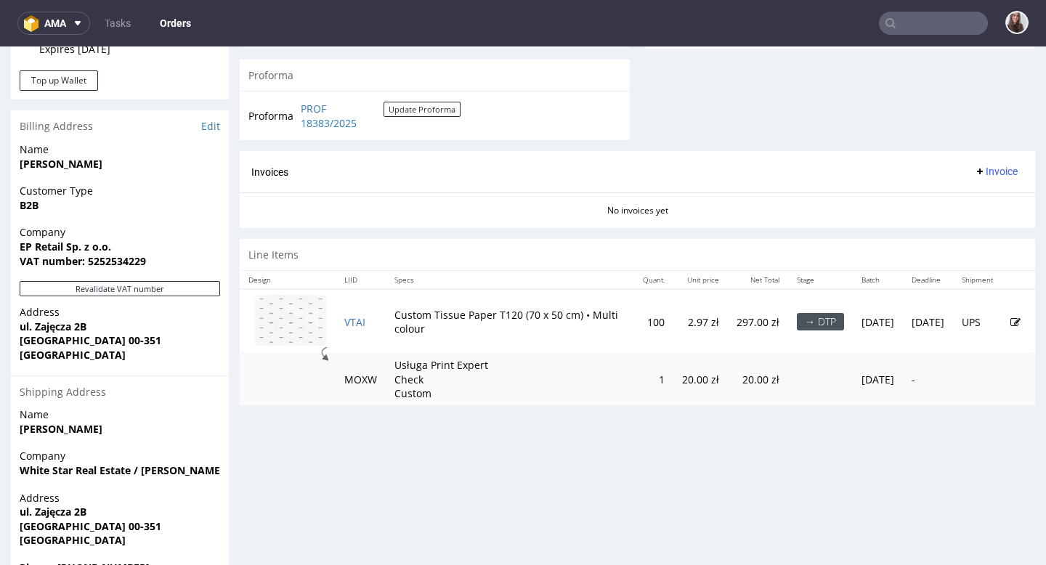
scroll to position [602, 0]
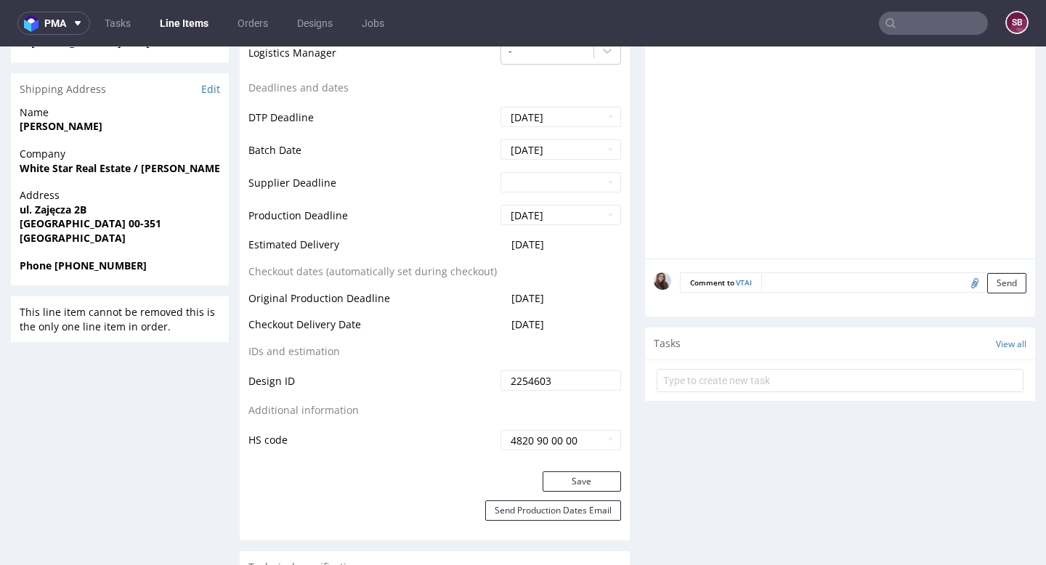
scroll to position [591, 0]
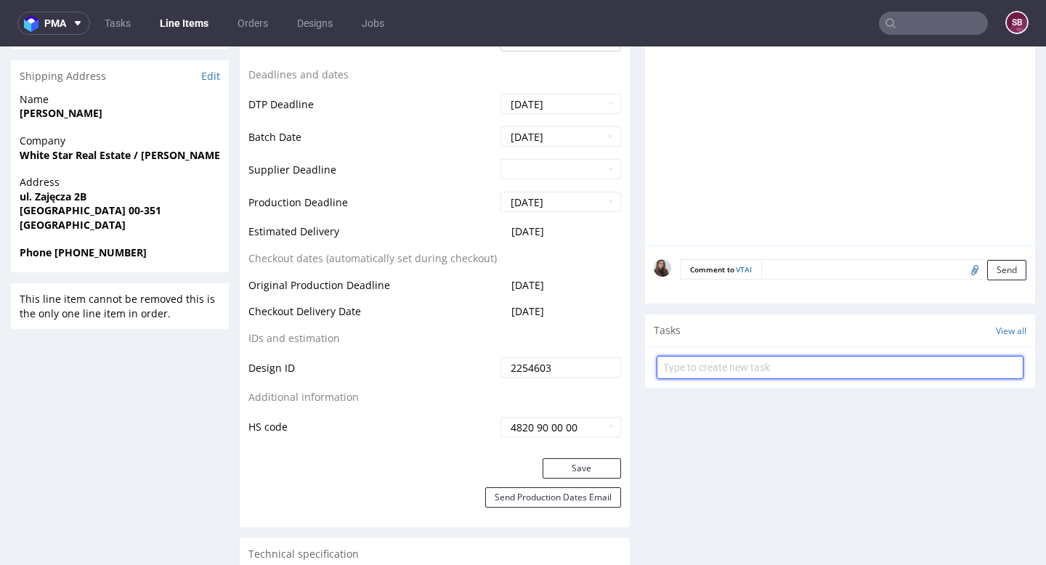
click at [756, 363] on input "text" at bounding box center [840, 367] width 367 height 23
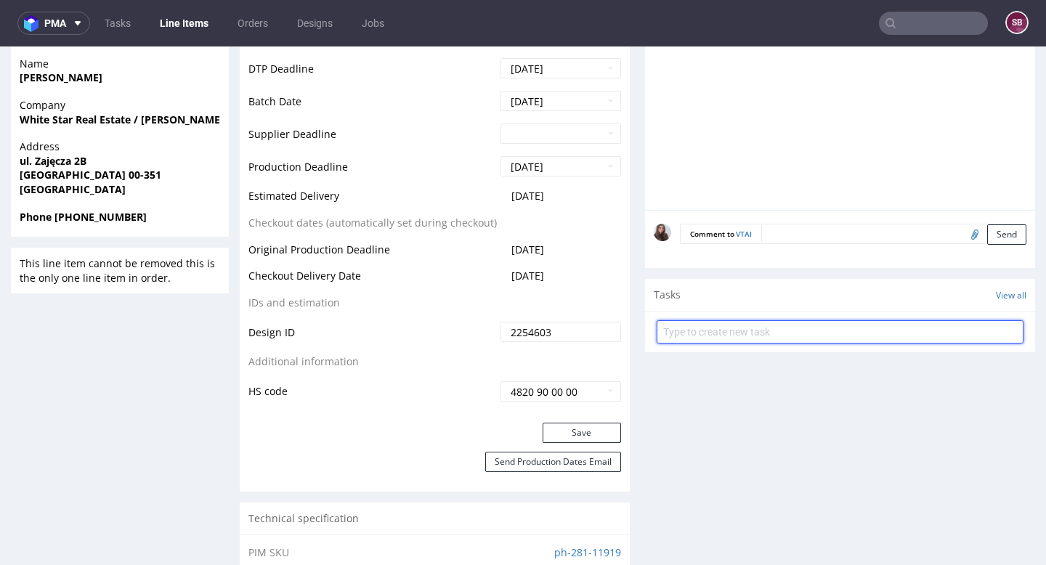
scroll to position [628, 0]
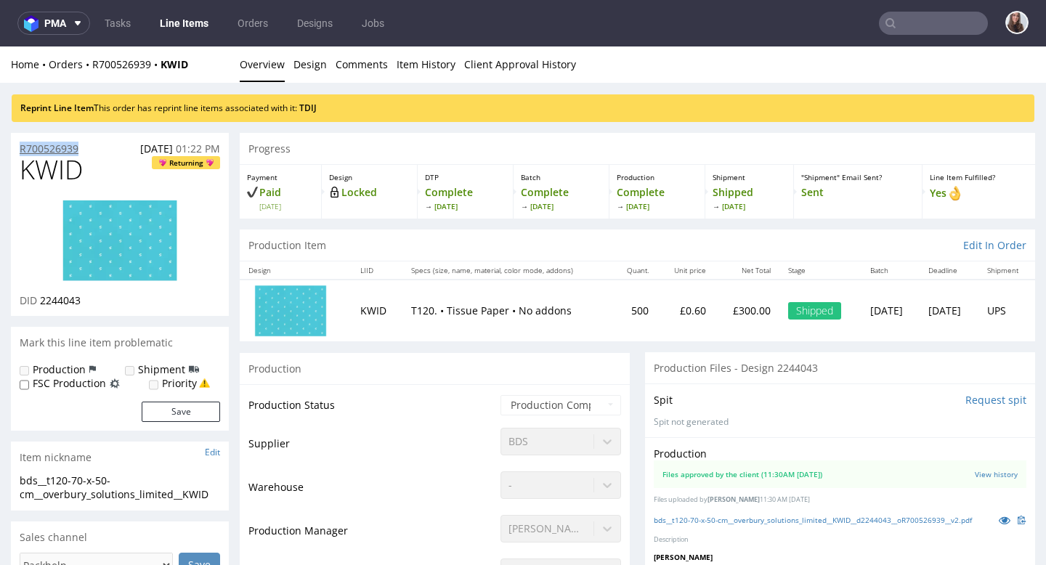
drag, startPoint x: 90, startPoint y: 152, endPoint x: 22, endPoint y: 150, distance: 68.3
click at [22, 150] on div "R700526939 [DATE] 01:22 PM" at bounding box center [120, 144] width 218 height 23
copy p "R700526939"
click at [909, 18] on input "text" at bounding box center [933, 23] width 109 height 23
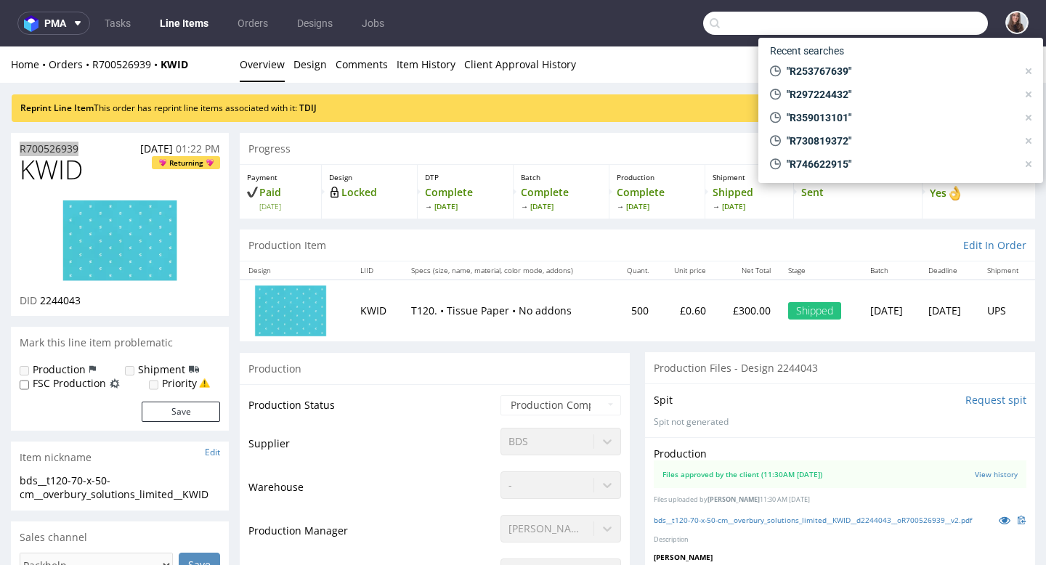
paste input "R253767639"
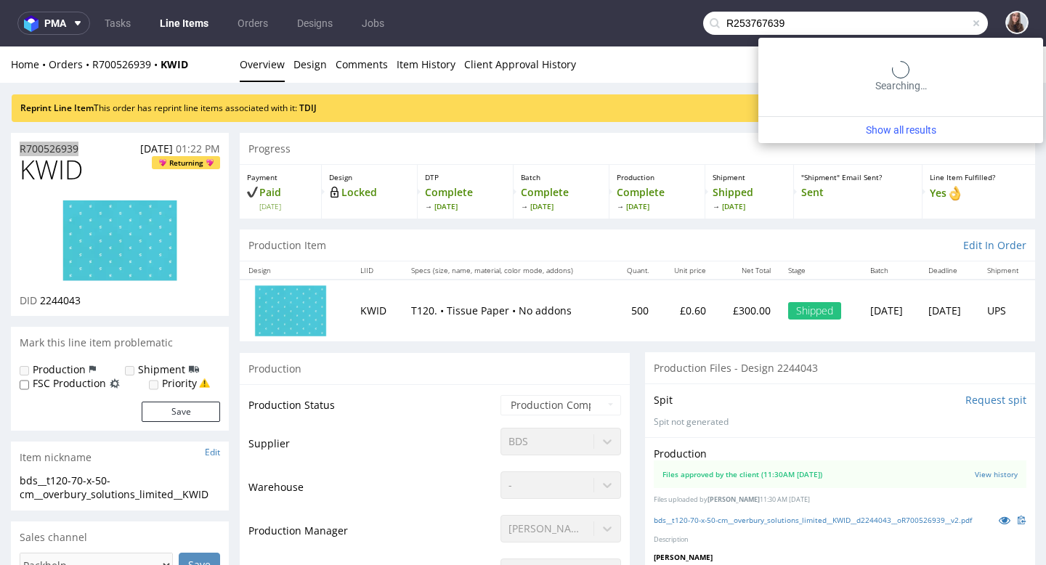
type input "R253767639"
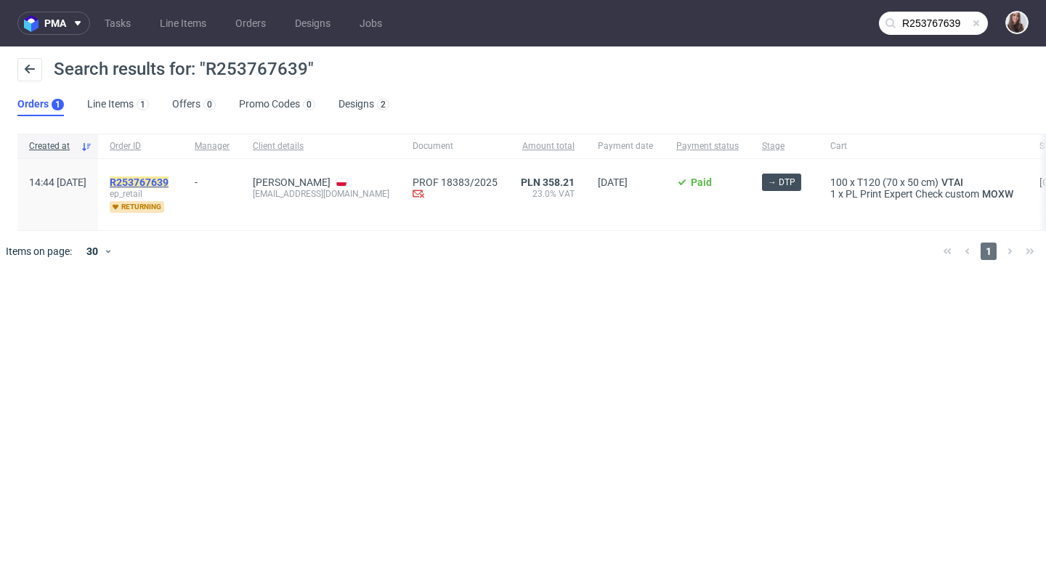
click at [165, 180] on mark "R253767639" at bounding box center [139, 183] width 59 height 12
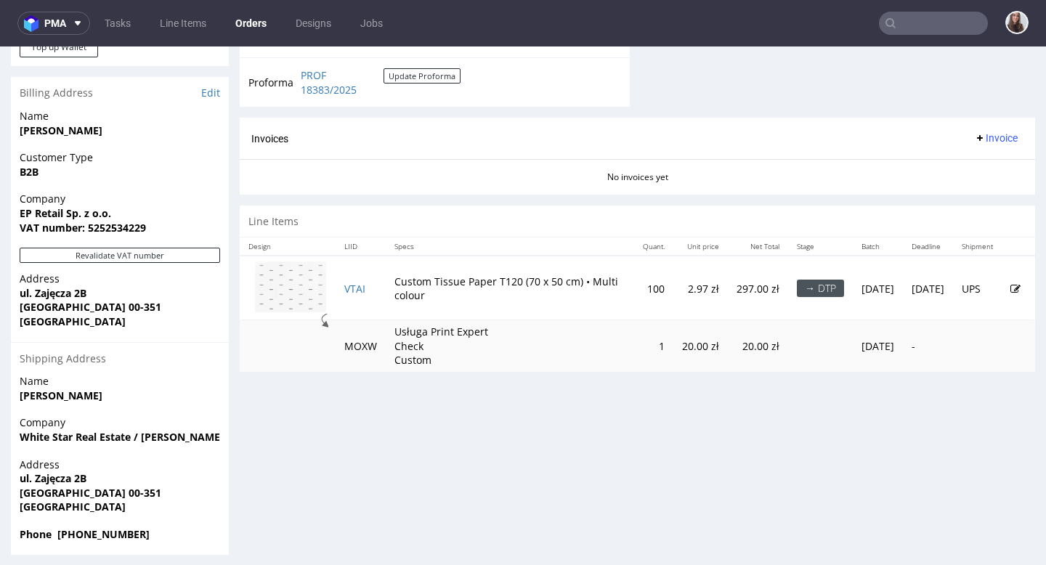
scroll to position [633, 0]
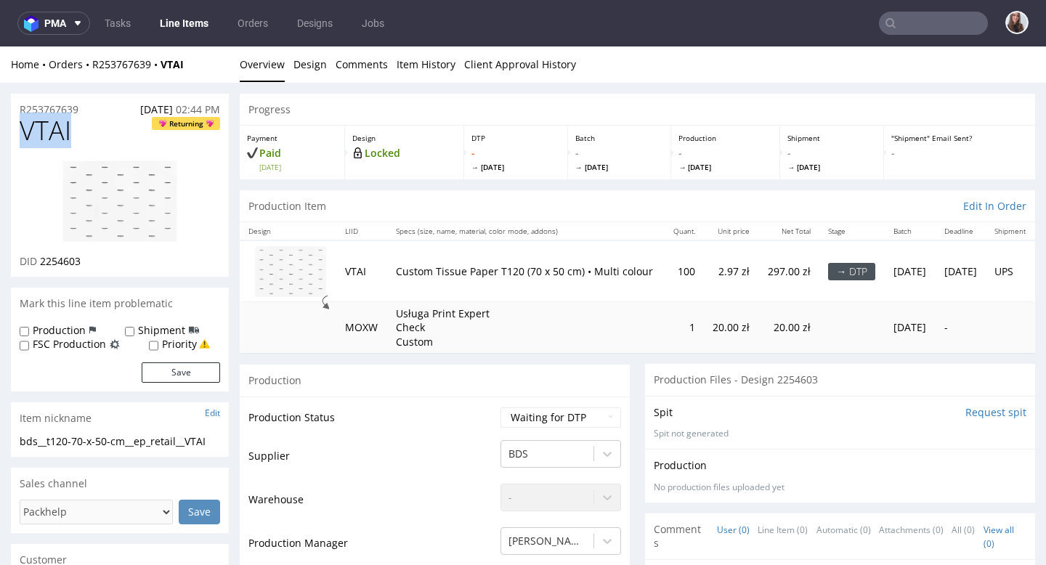
drag, startPoint x: 88, startPoint y: 122, endPoint x: 22, endPoint y: 122, distance: 66.1
click at [22, 122] on h1 "VTAI Returning" at bounding box center [120, 130] width 201 height 29
copy span "VTAI"
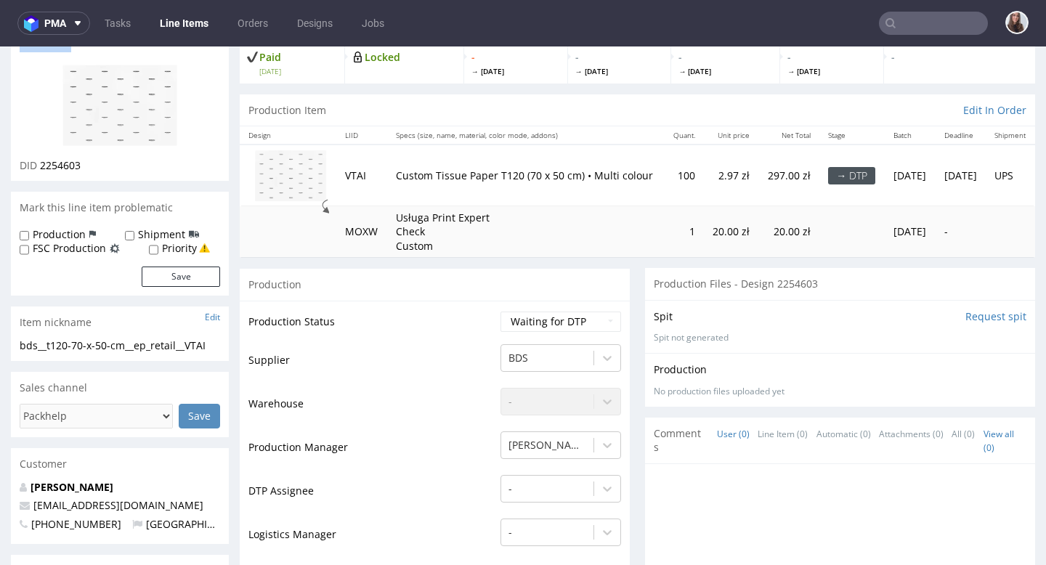
scroll to position [95, 0]
